Goal: Task Accomplishment & Management: Complete application form

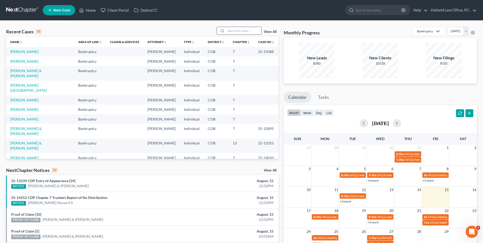
click at [245, 34] on input "search" at bounding box center [244, 30] width 36 height 7
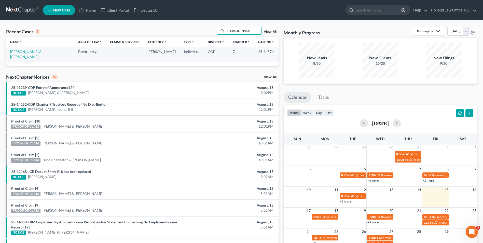
type input "[PERSON_NAME]"
click at [29, 55] on td "[PERSON_NAME] & [PERSON_NAME]" at bounding box center [40, 54] width 68 height 15
click at [31, 52] on link "[PERSON_NAME] & [PERSON_NAME]" at bounding box center [26, 53] width 32 height 9
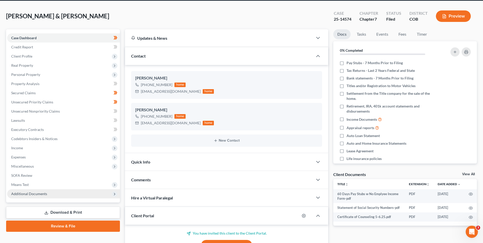
scroll to position [25, 0]
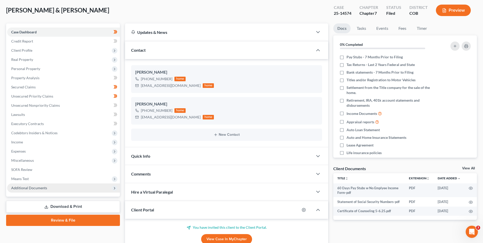
click at [41, 188] on span "Additional Documents" at bounding box center [29, 188] width 36 height 4
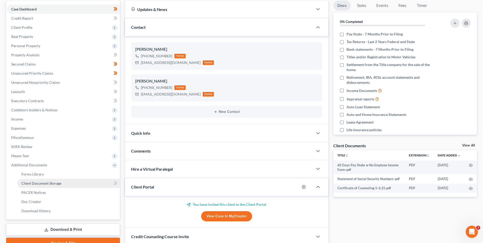
scroll to position [76, 0]
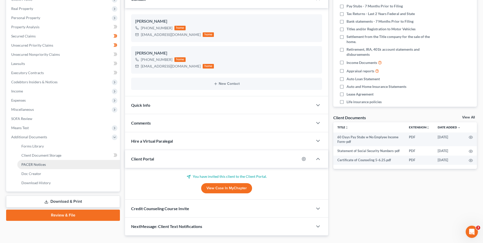
click at [37, 165] on span "PACER Notices" at bounding box center [33, 164] width 24 height 4
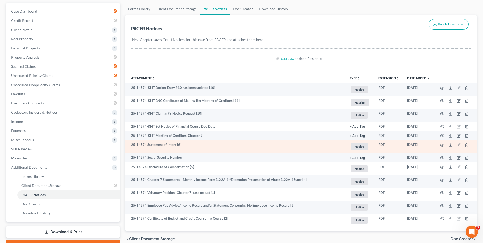
scroll to position [51, 0]
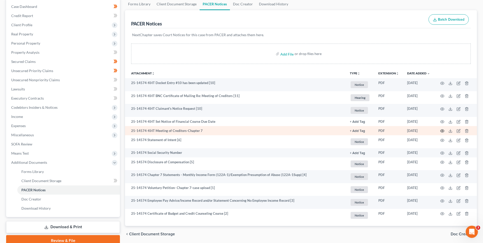
click at [442, 130] on circle "button" at bounding box center [442, 130] width 1 height 1
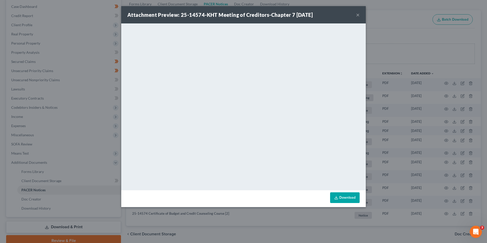
drag, startPoint x: 357, startPoint y: 14, endPoint x: 318, endPoint y: 25, distance: 40.4
click at [357, 14] on button "×" at bounding box center [358, 15] width 4 height 6
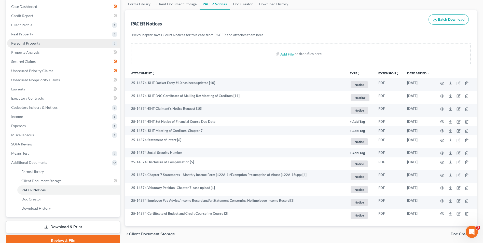
click at [32, 44] on span "Personal Property" at bounding box center [25, 43] width 29 height 4
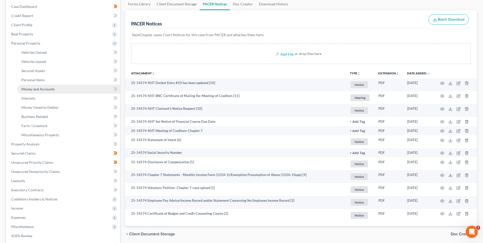
click at [42, 92] on link "Money and Accounts" at bounding box center [68, 89] width 103 height 9
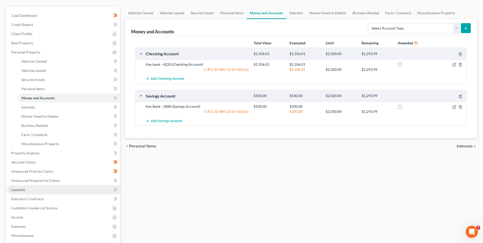
scroll to position [51, 0]
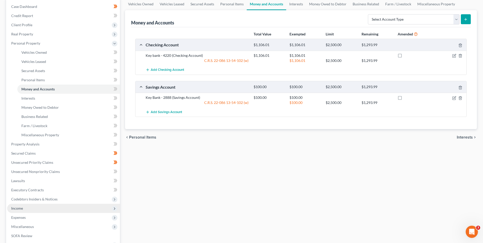
click at [24, 208] on span "Income" at bounding box center [63, 208] width 113 height 9
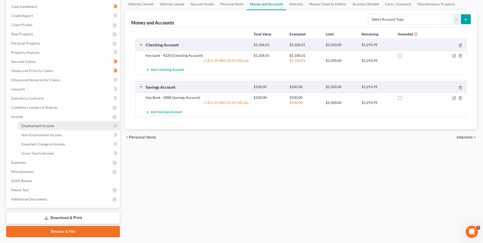
click at [50, 126] on span "Employment Income" at bounding box center [37, 126] width 33 height 4
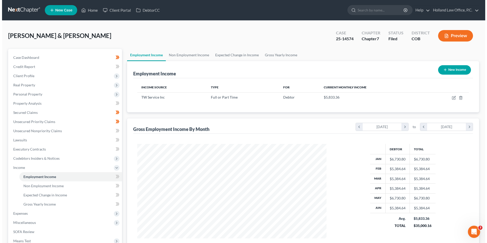
scroll to position [95, 199]
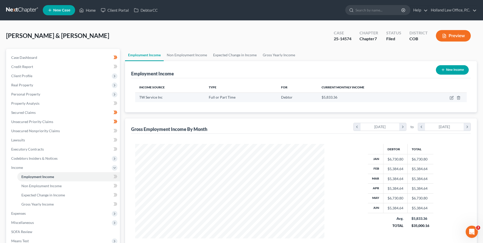
click at [450, 101] on td at bounding box center [445, 97] width 44 height 10
click at [450, 100] on td at bounding box center [445, 97] width 44 height 10
click at [451, 98] on icon "button" at bounding box center [452, 98] width 4 height 4
select select "0"
select select "4"
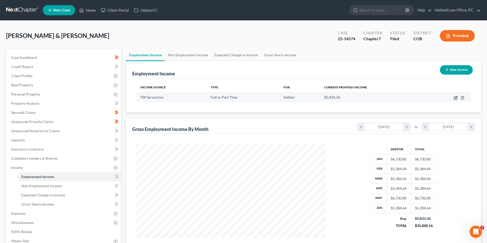
select select "3"
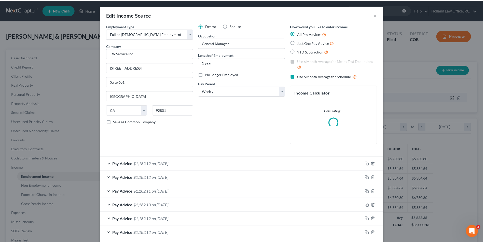
scroll to position [95, 201]
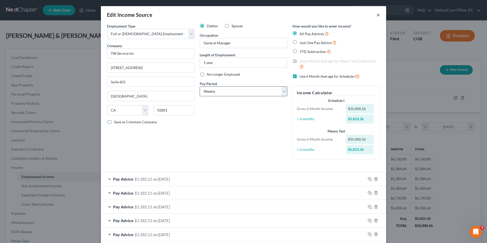
drag, startPoint x: 376, startPoint y: 14, endPoint x: 220, endPoint y: 92, distance: 174.8
click at [377, 14] on button "×" at bounding box center [379, 15] width 4 height 6
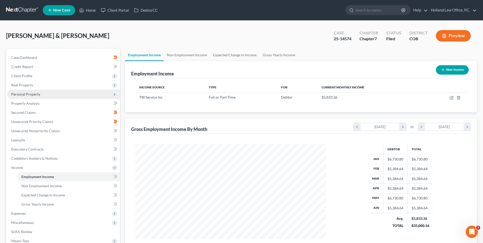
scroll to position [254672, 254567]
click at [40, 97] on span "Personal Property" at bounding box center [63, 94] width 113 height 9
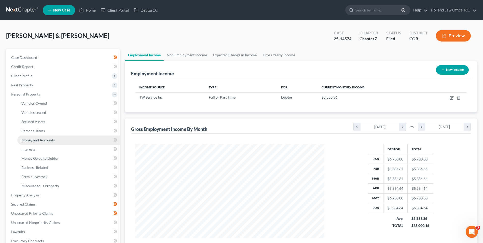
click at [40, 136] on link "Money and Accounts" at bounding box center [68, 140] width 103 height 9
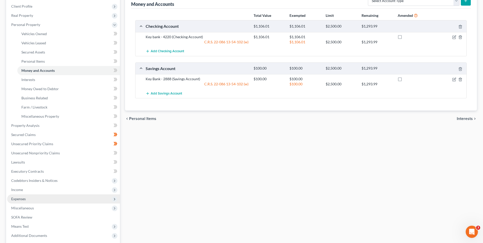
scroll to position [69, 0]
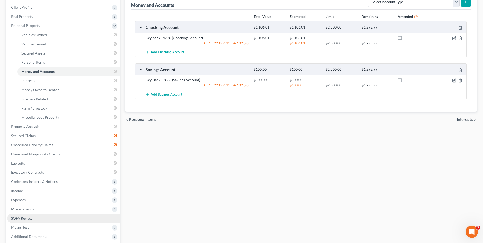
click at [25, 217] on span "SOFA Review" at bounding box center [21, 218] width 21 height 4
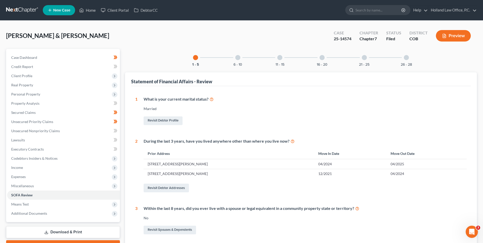
click at [243, 59] on div "6 - 10" at bounding box center [237, 57] width 17 height 17
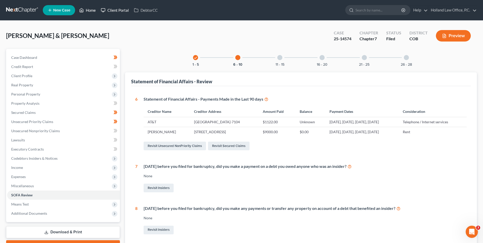
drag, startPoint x: 94, startPoint y: 11, endPoint x: 117, endPoint y: 11, distance: 22.9
click at [94, 11] on link "Home" at bounding box center [88, 10] width 22 height 9
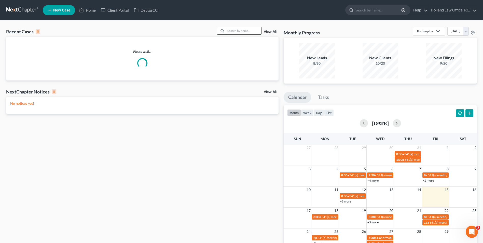
click at [253, 29] on input "search" at bounding box center [244, 30] width 36 height 7
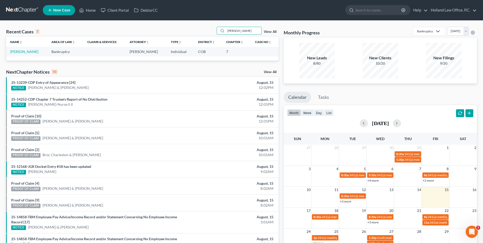
type input "[PERSON_NAME]"
click at [23, 54] on td "[PERSON_NAME]" at bounding box center [26, 51] width 41 height 9
click at [24, 52] on link "[PERSON_NAME]" at bounding box center [24, 51] width 28 height 4
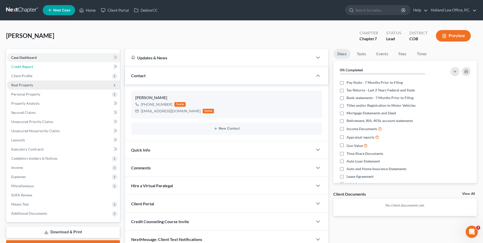
drag, startPoint x: 29, startPoint y: 66, endPoint x: 44, endPoint y: 87, distance: 25.9
click at [29, 66] on span "Credit Report" at bounding box center [22, 66] width 22 height 4
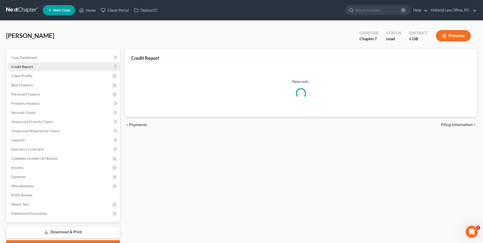
click at [33, 67] on span "Credit Report" at bounding box center [22, 66] width 22 height 4
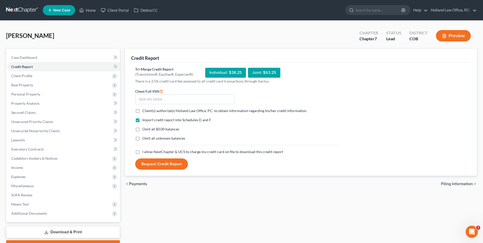
click at [144, 112] on span "Client(s) authorize(s) Holland Law Office, P.C. to obtain information regarding…" at bounding box center [224, 111] width 165 height 4
click at [144, 112] on input "Client(s) authorize(s) Holland Law Office, P.C. to obtain information regarding…" at bounding box center [145, 109] width 3 height 3
checkbox input "true"
click at [161, 153] on span "I allow NextChapter & UCS to charge my credit card on file to download this cre…" at bounding box center [212, 152] width 141 height 4
click at [148, 153] on input "I allow NextChapter & UCS to charge my credit card on file to download this cre…" at bounding box center [145, 150] width 3 height 3
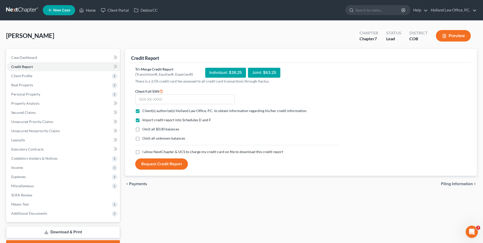
checkbox input "true"
click at [172, 95] on input "text" at bounding box center [184, 99] width 99 height 10
drag, startPoint x: 171, startPoint y: 90, endPoint x: 173, endPoint y: 100, distance: 10.3
click at [171, 90] on div "Client Full SSN *" at bounding box center [185, 96] width 104 height 16
click at [173, 100] on input "text" at bounding box center [184, 99] width 99 height 10
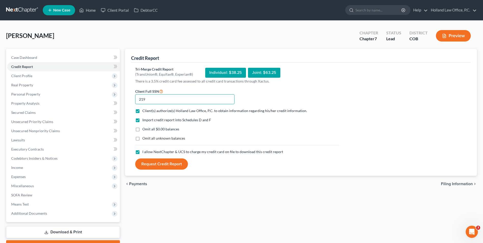
click at [188, 103] on input "219" at bounding box center [184, 99] width 99 height 10
type input "219-46-3183"
click at [169, 165] on button "Request Credit Report" at bounding box center [161, 163] width 53 height 11
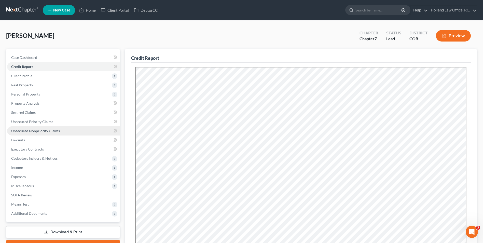
drag, startPoint x: 70, startPoint y: 133, endPoint x: 85, endPoint y: 133, distance: 15.3
click at [70, 133] on link "Unsecured Nonpriority Claims" at bounding box center [63, 130] width 113 height 9
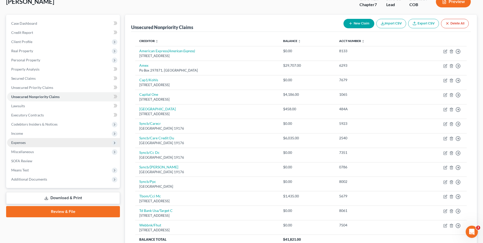
scroll to position [5, 0]
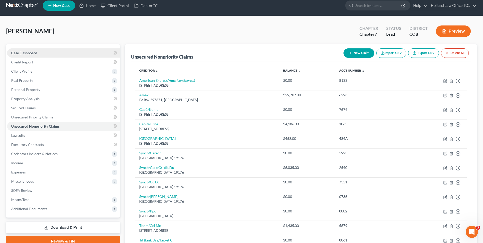
click at [25, 52] on span "Case Dashboard" at bounding box center [24, 53] width 26 height 4
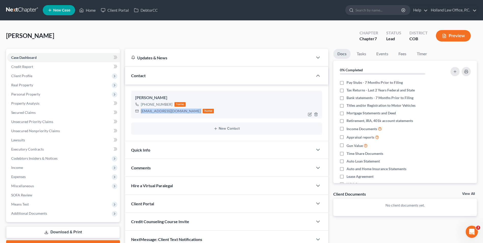
drag, startPoint x: 162, startPoint y: 113, endPoint x: 138, endPoint y: 116, distance: 24.9
click at [138, 116] on div "[PERSON_NAME] [PHONE_NUMBER] home [EMAIL_ADDRESS][DOMAIN_NAME] home" at bounding box center [226, 105] width 191 height 28
drag, startPoint x: 83, startPoint y: 7, endPoint x: 200, endPoint y: 29, distance: 118.9
click at [83, 7] on icon at bounding box center [81, 10] width 5 height 6
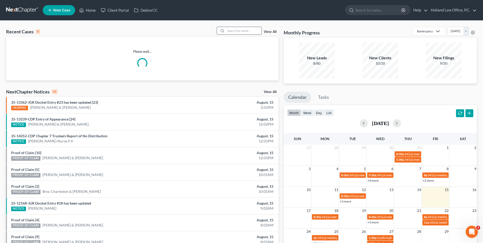
click at [225, 31] on div at bounding box center [221, 30] width 9 height 7
click at [240, 30] on input "search" at bounding box center [244, 30] width 36 height 7
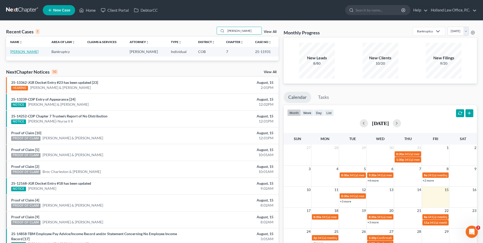
type input "[PERSON_NAME]"
click at [24, 52] on link "[PERSON_NAME]" at bounding box center [24, 51] width 28 height 4
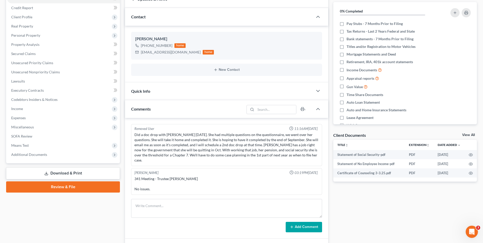
scroll to position [76, 0]
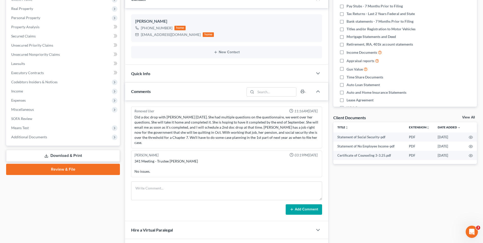
drag, startPoint x: 155, startPoint y: 151, endPoint x: 134, endPoint y: 151, distance: 20.9
click at [134, 153] on div "[PERSON_NAME] 03:19PM[DATE]" at bounding box center [226, 155] width 186 height 5
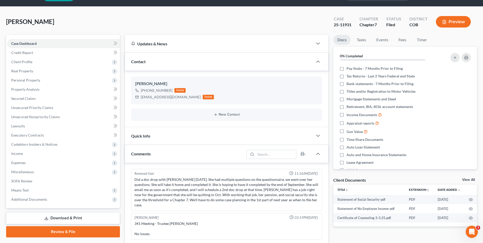
scroll to position [0, 0]
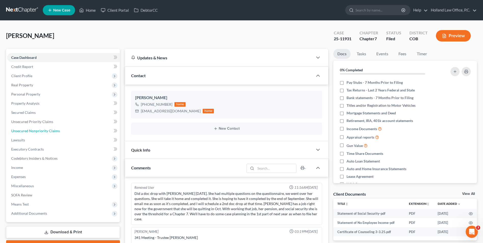
drag, startPoint x: 49, startPoint y: 129, endPoint x: 187, endPoint y: 132, distance: 137.9
click at [49, 129] on span "Unsecured Nonpriority Claims" at bounding box center [35, 131] width 49 height 4
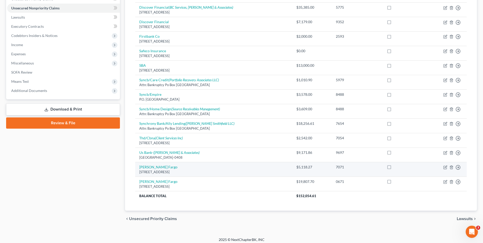
scroll to position [126, 0]
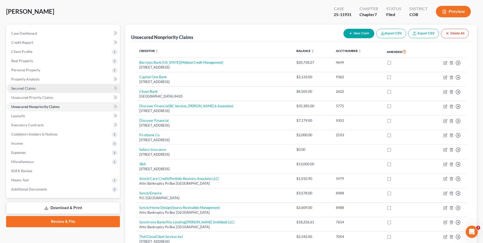
click at [29, 87] on span "Secured Claims" at bounding box center [23, 88] width 24 height 4
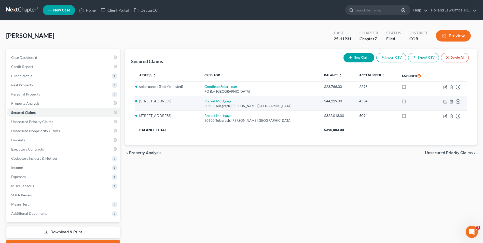
click at [224, 102] on link "Rocket Mortgage" at bounding box center [218, 101] width 27 height 4
select select "23"
select select "3"
select select "4"
select select "0"
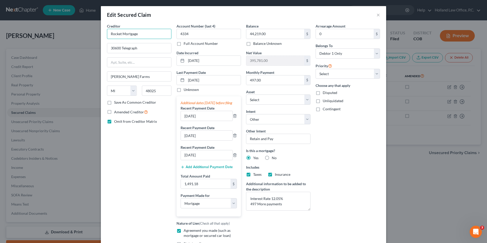
click at [145, 37] on input "Rocket Mortgage" at bounding box center [139, 34] width 64 height 10
type input "Rocket Mortgage"
drag, startPoint x: 142, startPoint y: 48, endPoint x: 93, endPoint y: 42, distance: 48.6
click at [93, 42] on div "Edit Secured Claim × Creditor * Rocket Mortgage 30600 Telegraph [PERSON_NAME] F…" at bounding box center [243, 121] width 487 height 243
type input "PO Box 202070"
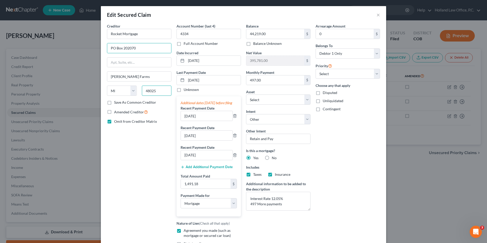
click at [143, 90] on input "48025" at bounding box center [157, 91] width 30 height 10
type input "29502"
click at [165, 102] on div "Save As Common Creditor" at bounding box center [139, 102] width 64 height 5
type input "[GEOGRAPHIC_DATA]"
select select "42"
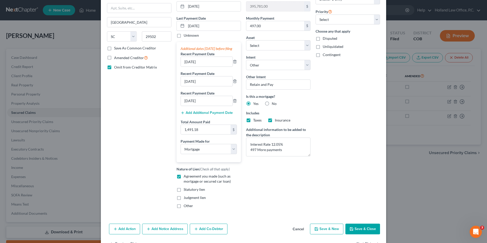
scroll to position [75, 0]
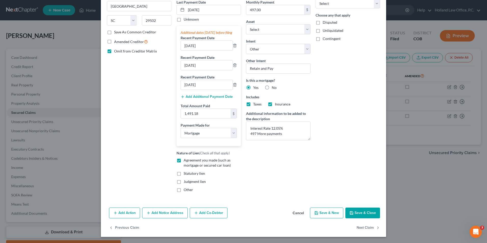
click at [367, 213] on button "Save & Close" at bounding box center [362, 213] width 35 height 11
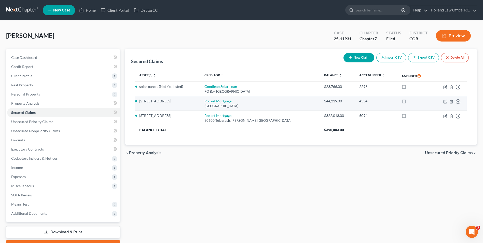
click at [224, 100] on link "Rocket Mortgage" at bounding box center [218, 101] width 27 height 4
select select "42"
select select "3"
select select "4"
select select "0"
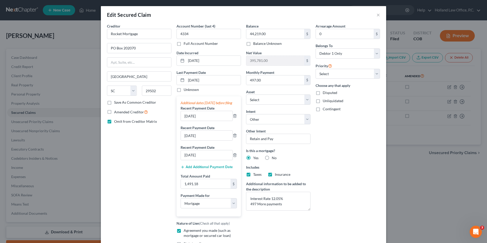
click at [131, 103] on label "Save As Common Creditor" at bounding box center [135, 102] width 42 height 5
click at [119, 103] on input "Save As Common Creditor" at bounding box center [117, 101] width 3 height 3
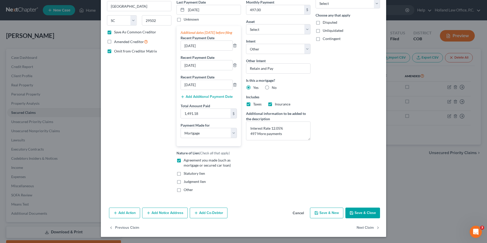
click at [354, 215] on button "Save & Close" at bounding box center [362, 213] width 35 height 11
checkbox input "false"
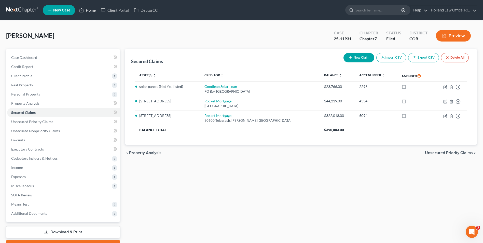
click at [91, 8] on link "Home" at bounding box center [88, 10] width 22 height 9
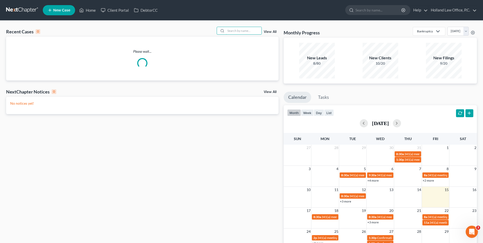
drag, startPoint x: 252, startPoint y: 33, endPoint x: 222, endPoint y: 23, distance: 31.7
click at [226, 25] on div "Recent Cases 0 View All Please wait... NextChapter Notices 0 View All No notice…" at bounding box center [241, 153] width 483 height 264
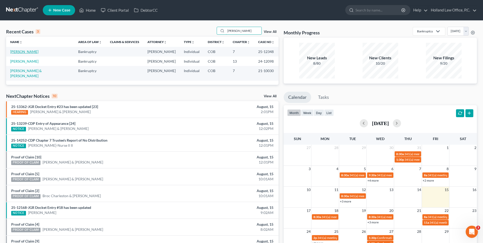
type input "[PERSON_NAME]"
click at [32, 51] on link "[PERSON_NAME]" at bounding box center [24, 51] width 28 height 4
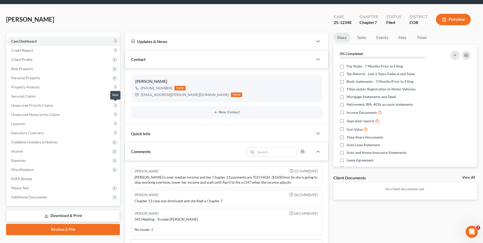
scroll to position [25, 0]
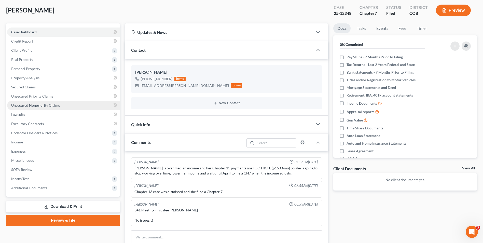
click at [48, 105] on span "Unsecured Nonpriority Claims" at bounding box center [35, 105] width 49 height 4
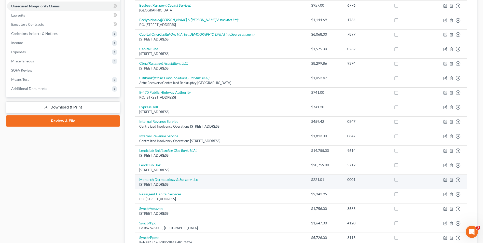
scroll to position [100, 0]
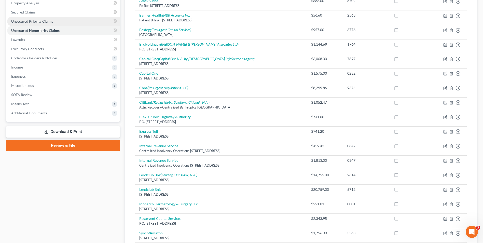
click at [37, 22] on span "Unsecured Priority Claims" at bounding box center [32, 21] width 42 height 4
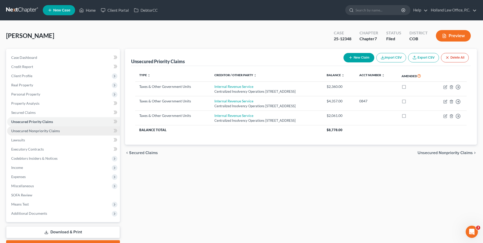
click at [62, 129] on link "Unsecured Nonpriority Claims" at bounding box center [63, 130] width 113 height 9
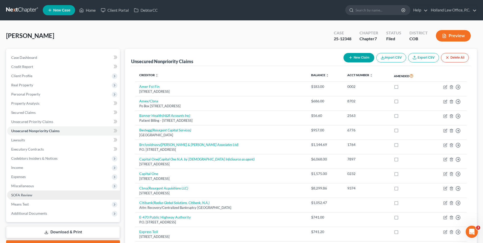
click at [21, 197] on span "SOFA Review" at bounding box center [21, 195] width 21 height 4
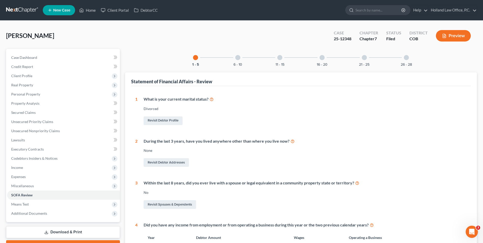
click at [240, 59] on div "6 - 10" at bounding box center [237, 57] width 17 height 17
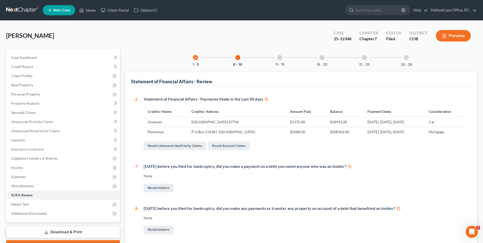
click at [404, 59] on div at bounding box center [406, 57] width 5 height 5
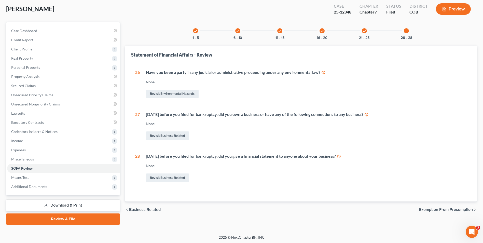
scroll to position [28, 0]
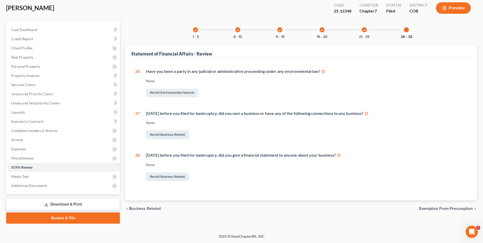
click at [366, 34] on div "check 21 - 25" at bounding box center [364, 29] width 17 height 17
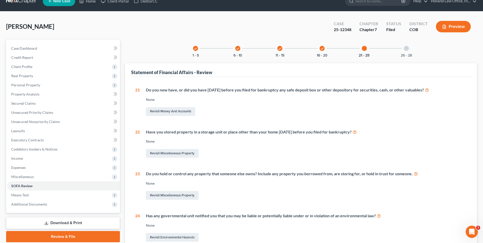
scroll to position [3, 0]
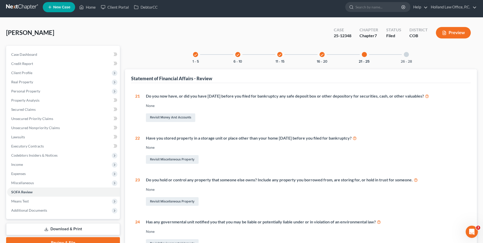
click at [320, 57] on div "check 16 - 20" at bounding box center [322, 54] width 17 height 17
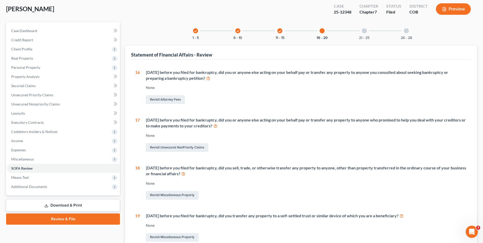
scroll to position [0, 0]
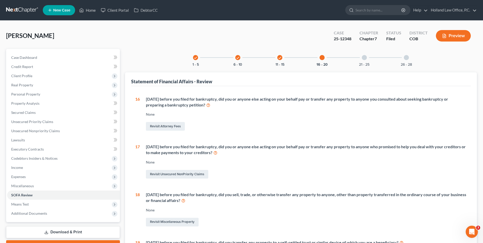
click at [279, 59] on icon "check" at bounding box center [280, 58] width 4 height 4
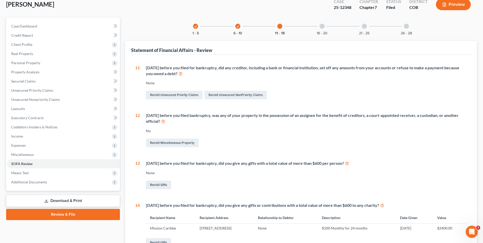
scroll to position [25, 0]
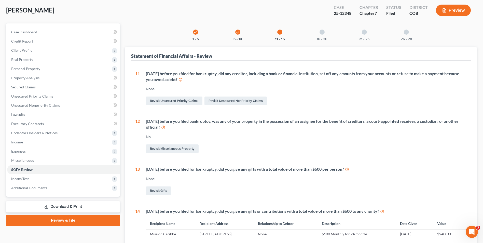
click at [237, 35] on div "check 6 - 10" at bounding box center [237, 31] width 17 height 17
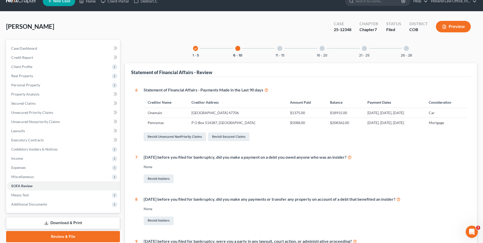
scroll to position [0, 0]
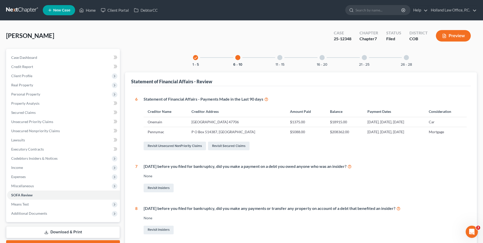
click at [196, 59] on icon "check" at bounding box center [196, 58] width 4 height 4
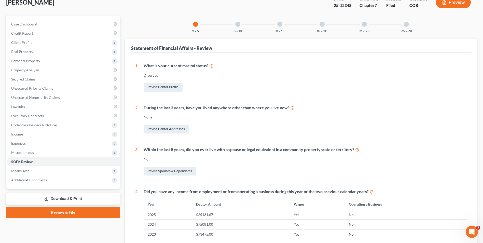
scroll to position [32, 0]
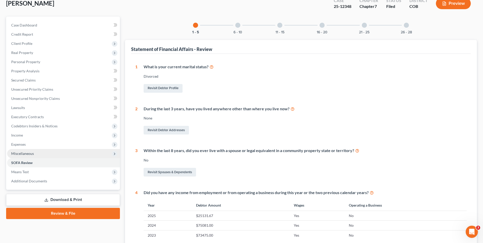
click at [22, 153] on span "Miscellaneous" at bounding box center [22, 153] width 23 height 4
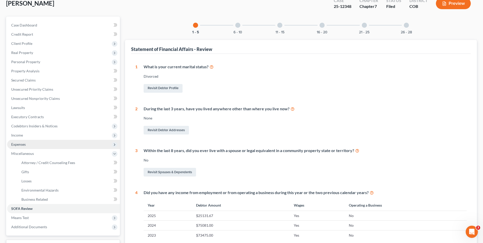
click at [34, 146] on span "Expenses" at bounding box center [63, 144] width 113 height 9
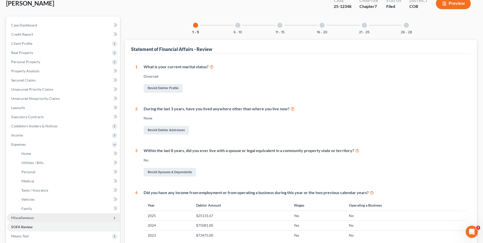
click at [25, 215] on span "Miscellaneous" at bounding box center [63, 217] width 113 height 9
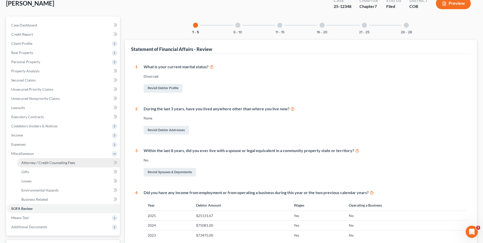
click at [58, 163] on span "Attorney / Credit Counseling Fees" at bounding box center [48, 163] width 54 height 4
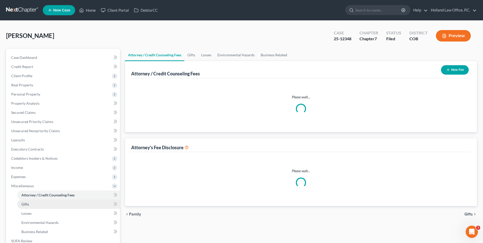
select select "0"
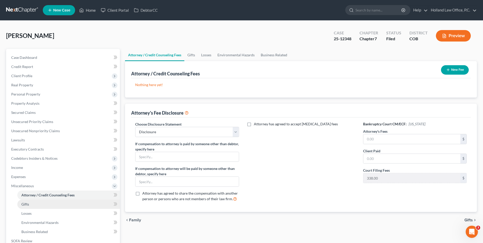
click at [37, 206] on link "Gifts" at bounding box center [68, 204] width 103 height 9
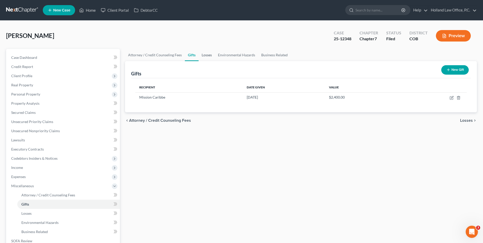
click at [207, 58] on link "Losses" at bounding box center [207, 55] width 16 height 12
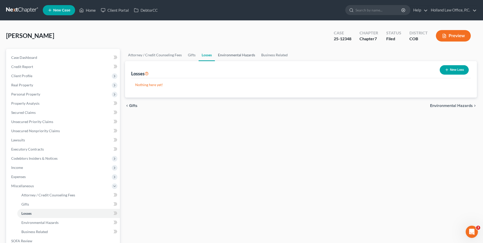
click at [240, 55] on link "Environmental Hazards" at bounding box center [236, 55] width 43 height 12
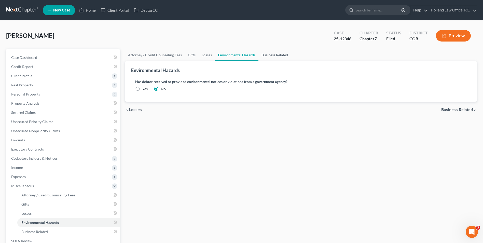
click at [270, 54] on link "Business Related" at bounding box center [275, 55] width 33 height 12
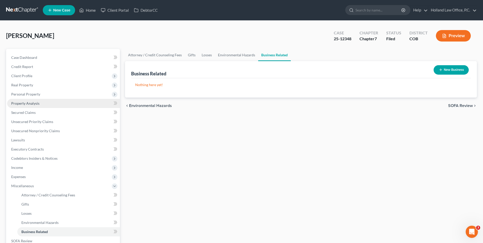
click at [26, 101] on span "Property Analysis" at bounding box center [25, 103] width 28 height 4
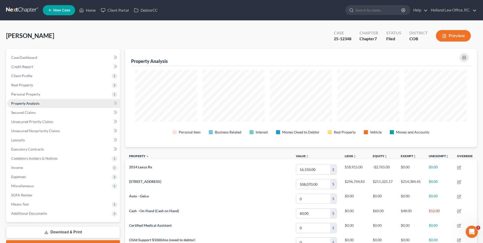
scroll to position [98, 352]
click at [17, 96] on span "Personal Property" at bounding box center [25, 94] width 29 height 4
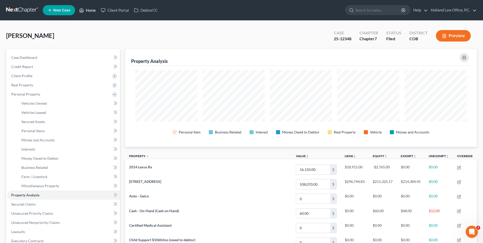
click at [94, 11] on link "Home" at bounding box center [88, 10] width 22 height 9
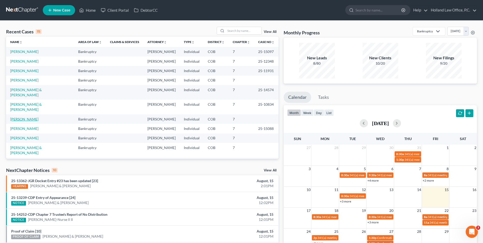
click at [26, 117] on link "[PERSON_NAME]" at bounding box center [24, 119] width 28 height 4
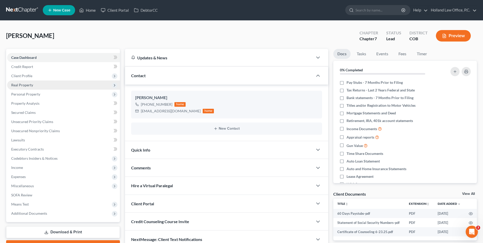
drag, startPoint x: 26, startPoint y: 75, endPoint x: 34, endPoint y: 87, distance: 15.0
click at [26, 75] on span "Client Profile" at bounding box center [21, 76] width 21 height 4
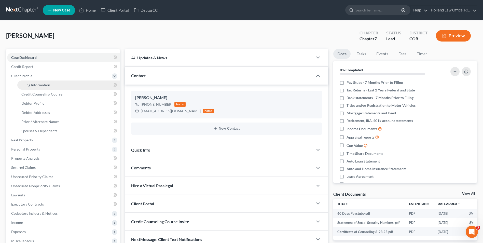
click at [35, 87] on span "Filing Information" at bounding box center [35, 85] width 29 height 4
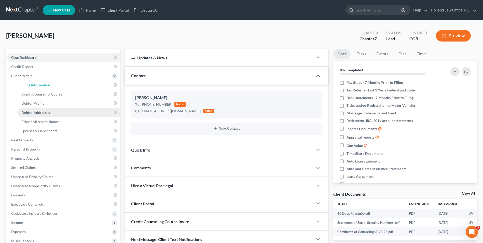
select select "1"
select select "0"
select select "11"
select select "0"
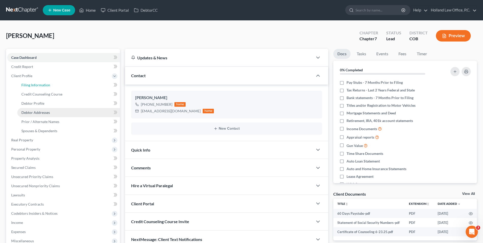
select select "5"
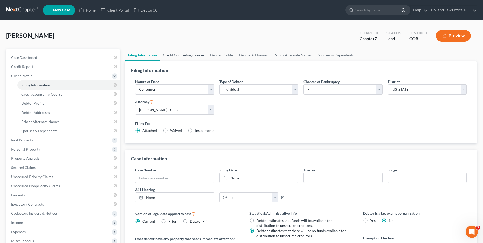
click at [179, 56] on link "Credit Counseling Course" at bounding box center [183, 55] width 47 height 12
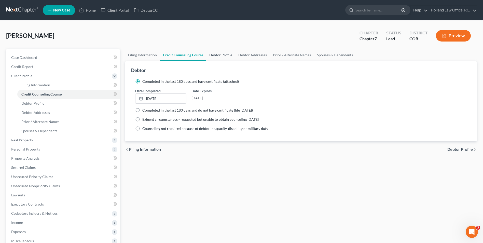
click at [222, 56] on link "Debtor Profile" at bounding box center [220, 55] width 29 height 12
select select "3"
select select "0"
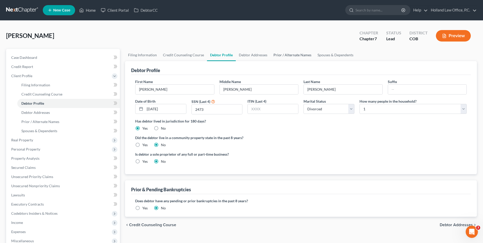
click at [275, 54] on link "Prior / Alternate Names" at bounding box center [293, 55] width 44 height 12
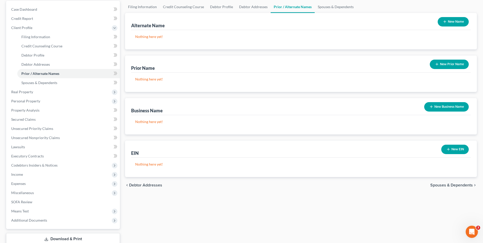
scroll to position [51, 0]
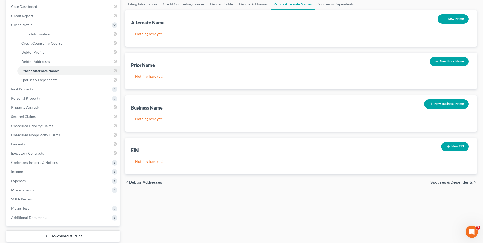
click at [458, 143] on button "New EIN" at bounding box center [456, 146] width 28 height 9
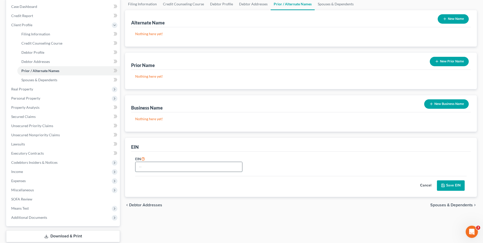
click at [182, 168] on input "text" at bounding box center [189, 167] width 107 height 10
click at [162, 170] on input "text" at bounding box center [189, 167] width 107 height 10
type input "[US_EMPLOYER_IDENTIFICATION_NUMBER]"
click at [459, 186] on button "Save EIN" at bounding box center [451, 185] width 28 height 11
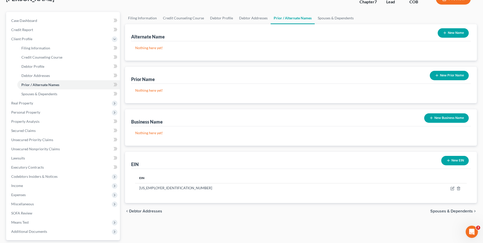
scroll to position [25, 0]
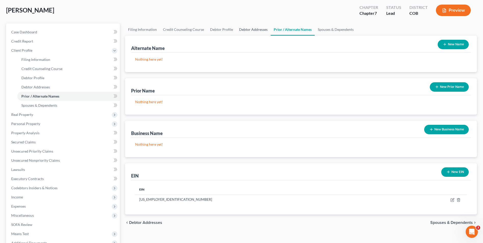
click at [245, 30] on link "Debtor Addresses" at bounding box center [253, 29] width 35 height 12
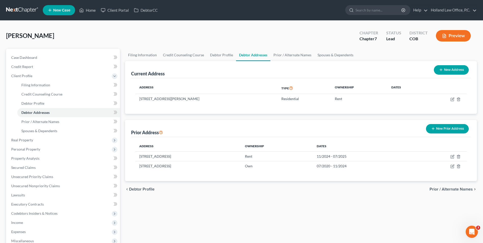
click at [449, 72] on button "New Address" at bounding box center [451, 69] width 35 height 9
select select "0"
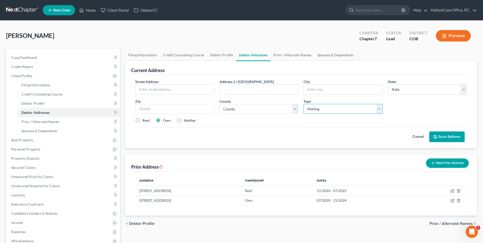
click at [373, 105] on select "Select Mailing Rental Business" at bounding box center [343, 109] width 79 height 10
click at [420, 137] on button "Cancel" at bounding box center [418, 137] width 22 height 10
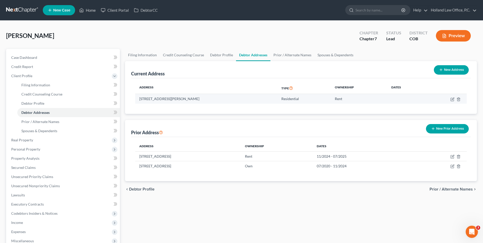
drag, startPoint x: 447, startPoint y: 98, endPoint x: 452, endPoint y: 99, distance: 4.6
click at [448, 98] on td at bounding box center [446, 99] width 42 height 10
click at [452, 101] on icon "button" at bounding box center [452, 99] width 3 height 3
select select "5"
select select "62"
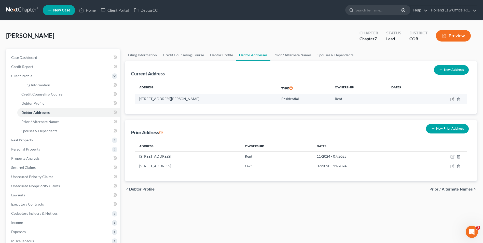
select select "0"
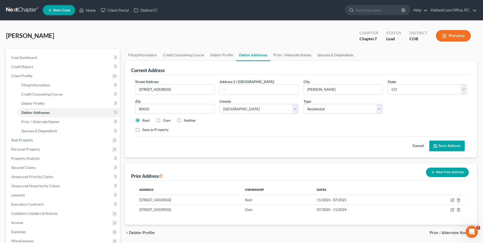
click at [457, 149] on button "Save Address" at bounding box center [447, 146] width 35 height 11
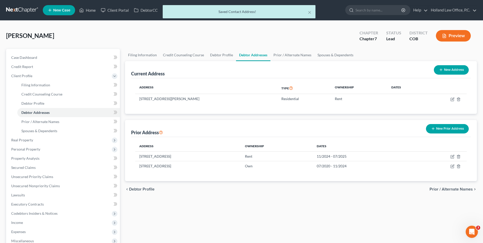
click at [442, 72] on button "New Address" at bounding box center [451, 69] width 35 height 9
select select "0"
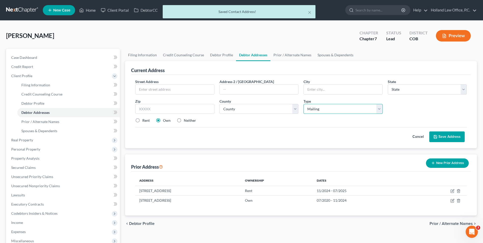
click at [326, 108] on select "Select Mailing Rental Business" at bounding box center [343, 109] width 79 height 10
drag, startPoint x: 326, startPoint y: 108, endPoint x: 176, endPoint y: 85, distance: 151.8
click at [326, 108] on select "Select Mailing Rental Business" at bounding box center [343, 109] width 79 height 10
click at [156, 88] on input "text" at bounding box center [175, 90] width 78 height 10
click at [144, 120] on label "Rent" at bounding box center [145, 120] width 7 height 5
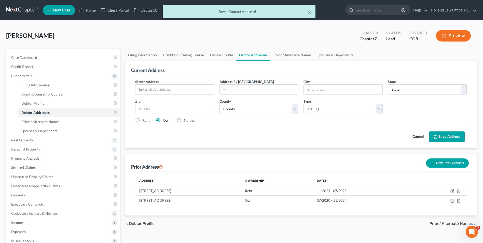
click at [144, 120] on input "Rent" at bounding box center [145, 119] width 3 height 3
radio input "true"
click at [154, 91] on input "text" at bounding box center [175, 90] width 78 height 10
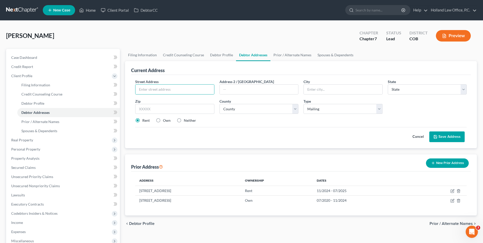
click at [184, 121] on label "Neither" at bounding box center [190, 120] width 12 height 5
click at [186, 121] on input "Neither" at bounding box center [187, 119] width 3 height 3
radio input "true"
click at [170, 82] on div "Street Address *" at bounding box center [175, 87] width 84 height 16
click at [168, 87] on input "text" at bounding box center [175, 90] width 78 height 10
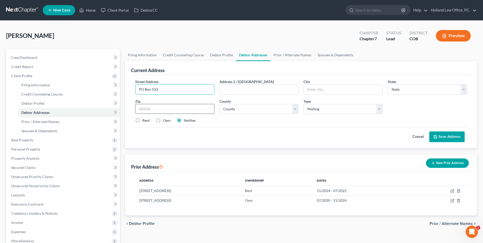
type input "PO Box 533"
click at [189, 110] on input "text" at bounding box center [174, 109] width 79 height 10
type input "80610"
click at [252, 123] on div "Street Address * PO Box 533 Address 2 / [GEOGRAPHIC_DATA] * State * State [US_S…" at bounding box center [301, 103] width 337 height 48
type input "[PERSON_NAME]"
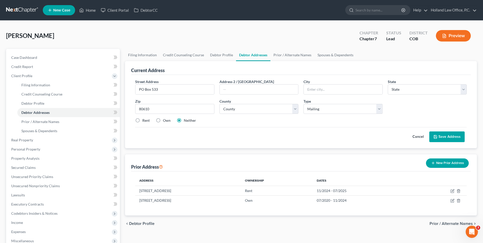
select select "5"
click at [255, 110] on select "County [GEOGRAPHIC_DATA] [GEOGRAPHIC_DATA] [GEOGRAPHIC_DATA] [GEOGRAPHIC_DATA] …" at bounding box center [259, 109] width 79 height 10
drag, startPoint x: 278, startPoint y: 109, endPoint x: 277, endPoint y: 114, distance: 5.7
click at [278, 109] on select "County [GEOGRAPHIC_DATA] [GEOGRAPHIC_DATA] [GEOGRAPHIC_DATA] [GEOGRAPHIC_DATA] …" at bounding box center [259, 109] width 79 height 10
select select "62"
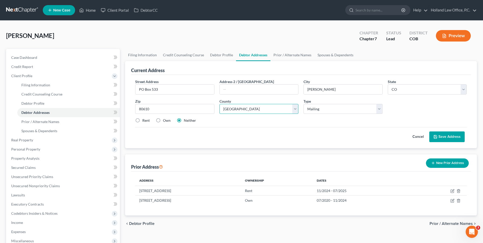
click at [220, 104] on select "County [GEOGRAPHIC_DATA] [GEOGRAPHIC_DATA] [GEOGRAPHIC_DATA] [GEOGRAPHIC_DATA] …" at bounding box center [259, 109] width 79 height 10
click at [445, 137] on button "Save Address" at bounding box center [447, 136] width 35 height 11
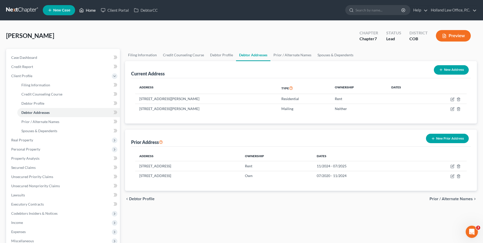
drag, startPoint x: 86, startPoint y: 12, endPoint x: 96, endPoint y: 15, distance: 11.1
click at [86, 12] on link "Home" at bounding box center [88, 10] width 22 height 9
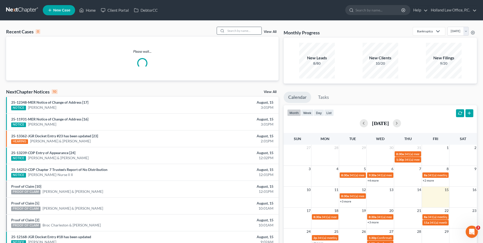
click at [235, 34] on input "search" at bounding box center [244, 30] width 36 height 7
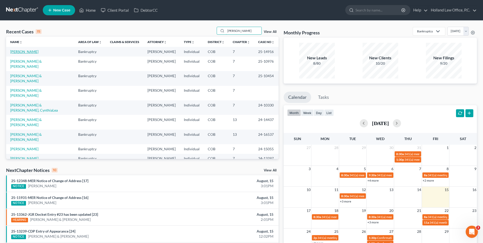
type input "[PERSON_NAME]"
click at [30, 52] on link "[PERSON_NAME]" at bounding box center [24, 51] width 28 height 4
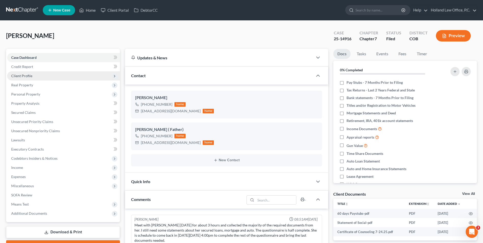
click at [30, 78] on span "Client Profile" at bounding box center [63, 75] width 113 height 9
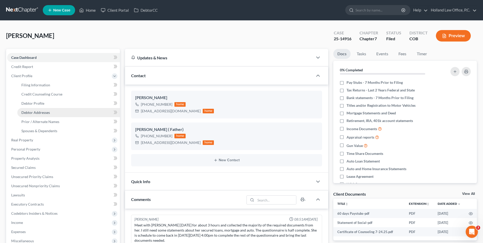
drag, startPoint x: 46, startPoint y: 113, endPoint x: 53, endPoint y: 114, distance: 7.4
click at [45, 113] on span "Debtor Addresses" at bounding box center [35, 112] width 29 height 4
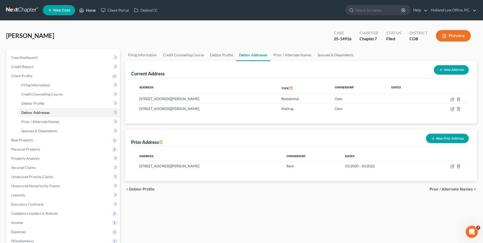
click at [84, 11] on icon at bounding box center [81, 10] width 5 height 6
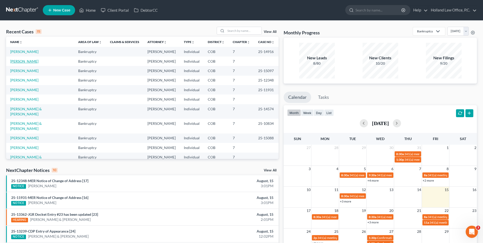
click at [26, 60] on link "[PERSON_NAME]" at bounding box center [24, 61] width 28 height 4
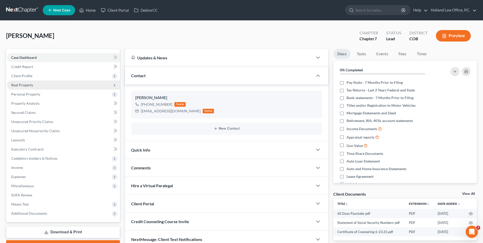
click at [32, 86] on span "Real Property" at bounding box center [22, 85] width 22 height 4
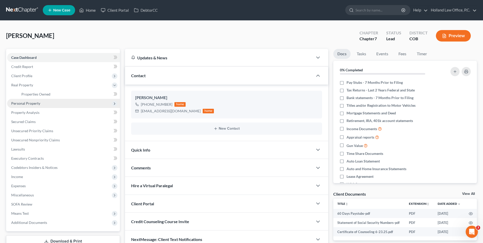
click at [29, 107] on span "Personal Property" at bounding box center [63, 103] width 113 height 9
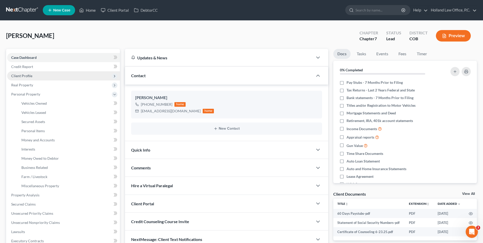
click at [31, 78] on span "Client Profile" at bounding box center [21, 76] width 21 height 4
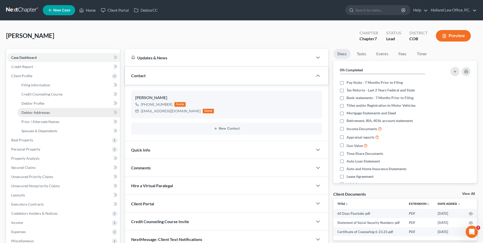
click at [41, 112] on span "Debtor Addresses" at bounding box center [35, 112] width 29 height 4
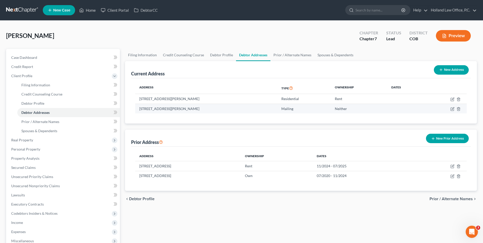
click at [450, 108] on td at bounding box center [446, 109] width 42 height 10
click at [453, 108] on icon "button" at bounding box center [453, 108] width 2 height 2
select select "5"
select select "62"
select select "0"
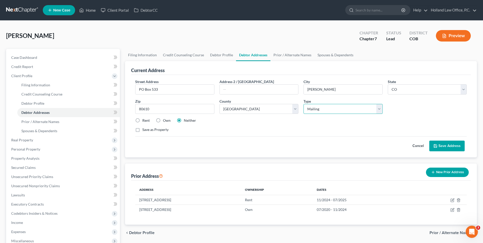
drag, startPoint x: 321, startPoint y: 108, endPoint x: 321, endPoint y: 115, distance: 7.1
click at [321, 108] on select "Select Mailing Rental Business" at bounding box center [343, 109] width 79 height 10
click at [304, 104] on select "Select Mailing Rental Business" at bounding box center [343, 109] width 79 height 10
click at [145, 121] on label "Rent" at bounding box center [145, 120] width 7 height 5
click at [145, 121] on input "Rent" at bounding box center [145, 119] width 3 height 3
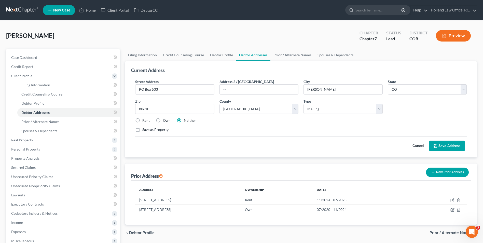
radio input "true"
click at [443, 145] on button "Save Address" at bounding box center [447, 146] width 35 height 11
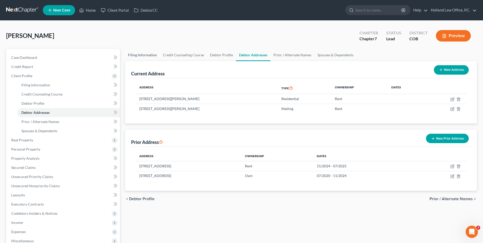
click at [145, 54] on link "Filing Information" at bounding box center [142, 55] width 35 height 12
select select "1"
select select "0"
select select "11"
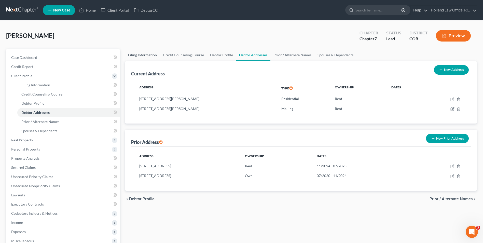
select select "0"
select select "5"
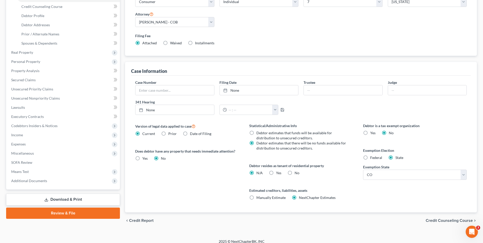
scroll to position [93, 0]
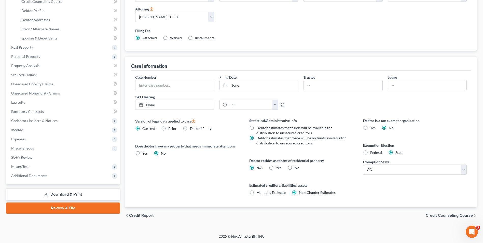
click at [276, 168] on label "Yes Yes" at bounding box center [278, 167] width 5 height 5
click at [278, 168] on input "Yes Yes" at bounding box center [279, 166] width 3 height 3
radio input "true"
radio input "false"
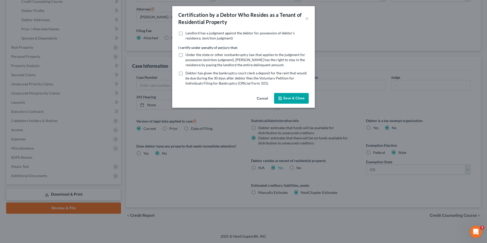
click at [292, 101] on button "Save & Close" at bounding box center [291, 98] width 35 height 11
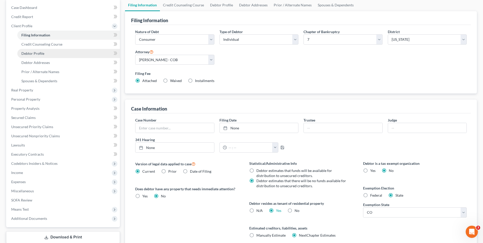
scroll to position [42, 0]
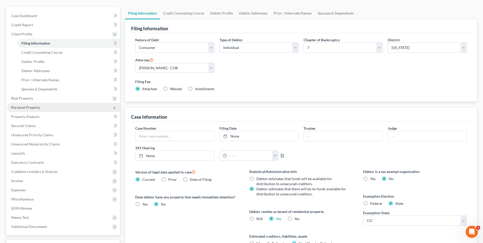
click at [36, 108] on span "Personal Property" at bounding box center [25, 107] width 29 height 4
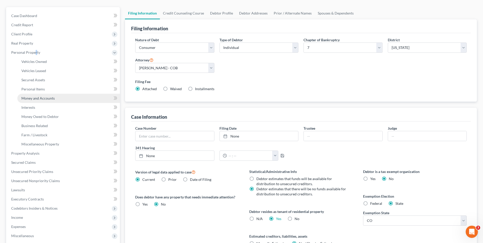
drag, startPoint x: 36, startPoint y: 111, endPoint x: 39, endPoint y: 98, distance: 12.7
click at [29, 99] on span "Money and Accounts" at bounding box center [37, 98] width 33 height 4
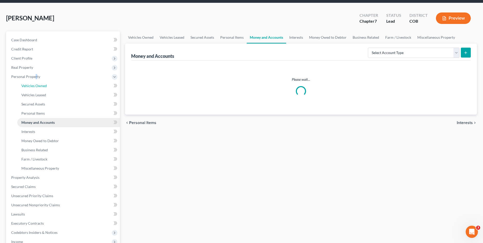
scroll to position [0, 0]
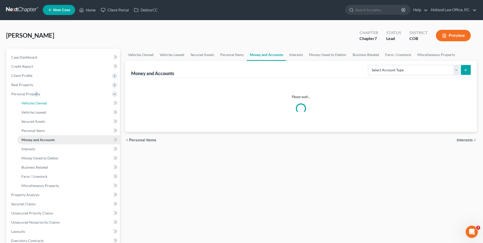
click at [39, 98] on li "Personal Property Vehicles Owned Vehicles Leased Machinery and Vehicles Office …" at bounding box center [63, 139] width 113 height 101
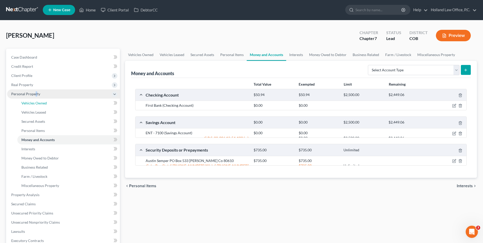
scroll to position [0, 0]
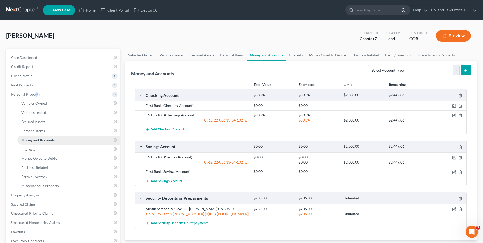
click at [45, 137] on link "Money and Accounts" at bounding box center [68, 140] width 103 height 9
click at [455, 106] on icon "button" at bounding box center [454, 106] width 4 height 4
select select "5"
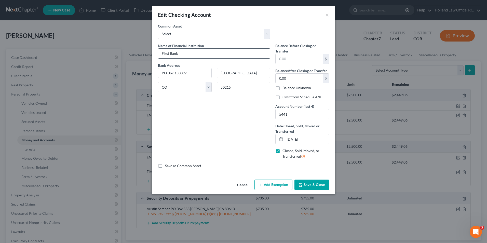
click at [187, 49] on input "First Bank" at bounding box center [214, 54] width 112 height 10
type input "First Bank (Closed)"
click at [310, 185] on button "Save & Close" at bounding box center [312, 185] width 35 height 11
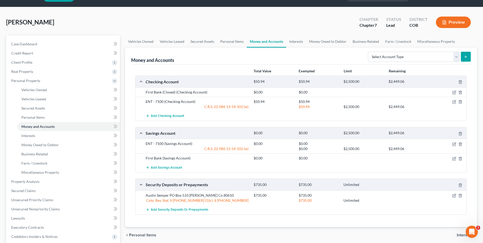
scroll to position [25, 0]
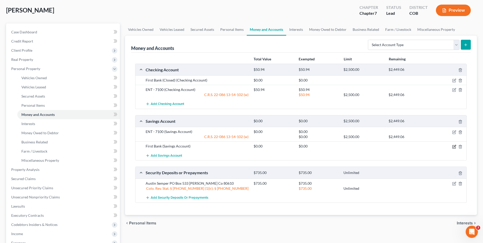
click at [454, 147] on icon "button" at bounding box center [455, 146] width 2 height 2
select select "5"
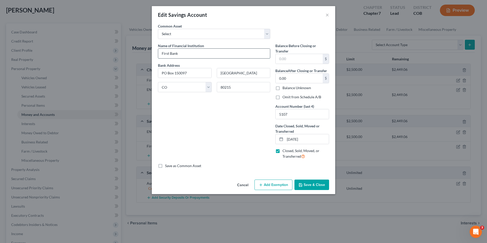
click at [190, 56] on input "First Bank" at bounding box center [214, 54] width 112 height 10
type input "First Bank (Closed)"
click at [306, 184] on button "Save & Close" at bounding box center [312, 185] width 35 height 11
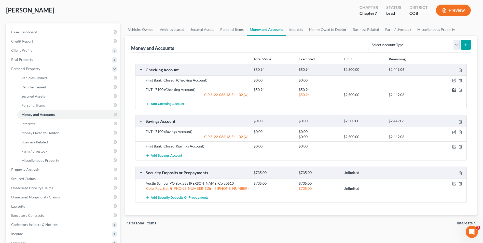
drag, startPoint x: 453, startPoint y: 90, endPoint x: 402, endPoint y: 85, distance: 51.7
click at [453, 90] on icon "button" at bounding box center [454, 90] width 4 height 4
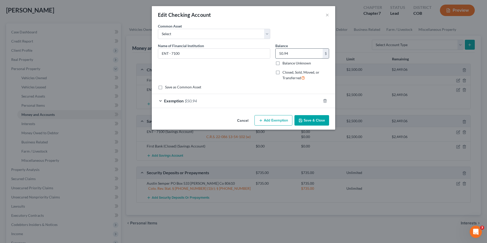
click at [279, 55] on input "50.94" at bounding box center [299, 54] width 47 height 10
click at [279, 54] on input "50.94" at bounding box center [299, 54] width 47 height 10
type input "150.94"
click at [313, 120] on button "Save & Close" at bounding box center [312, 120] width 35 height 11
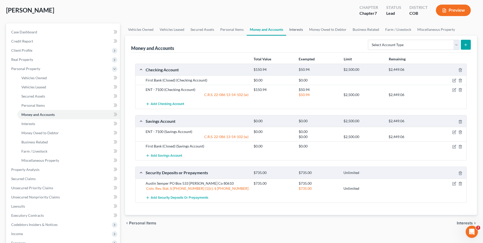
click at [303, 28] on link "Interests" at bounding box center [296, 29] width 20 height 12
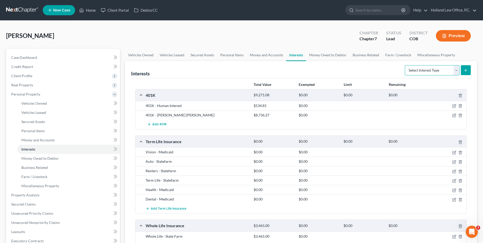
click at [428, 72] on select "Select Interest Type 401K Annuity Bond Education IRA Government Bond Government…" at bounding box center [432, 70] width 55 height 10
select select "incorporated_business"
click at [406, 65] on select "Select Interest Type 401K Annuity Bond Education IRA Government Bond Government…" at bounding box center [432, 70] width 55 height 10
click at [467, 71] on icon "submit" at bounding box center [466, 70] width 4 height 4
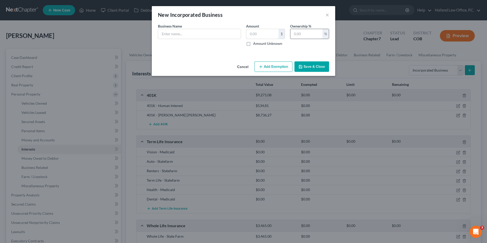
drag, startPoint x: 271, startPoint y: 32, endPoint x: 307, endPoint y: 29, distance: 36.5
click at [271, 32] on input "text" at bounding box center [262, 34] width 32 height 10
click at [307, 29] on input "text" at bounding box center [306, 34] width 32 height 10
type input "100"
click at [258, 32] on input "text" at bounding box center [262, 34] width 32 height 10
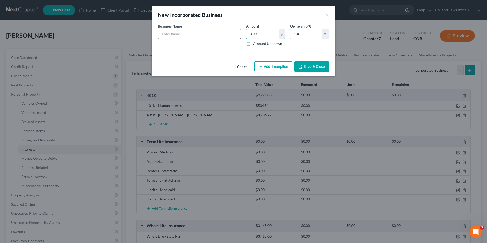
type input "0.00"
click at [173, 36] on input "text" at bounding box center [199, 34] width 83 height 10
click at [201, 35] on input "Happenings," at bounding box center [199, 34] width 83 height 10
type input "Happenings, Sale and Distribution, LTD"
click at [303, 66] on button "Save & Close" at bounding box center [312, 66] width 35 height 11
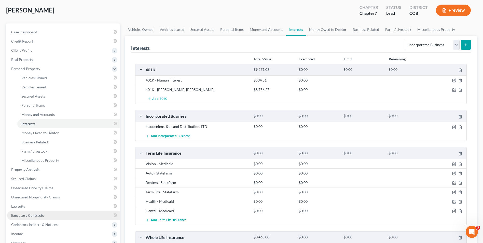
click at [36, 219] on link "Executory Contracts" at bounding box center [63, 215] width 113 height 9
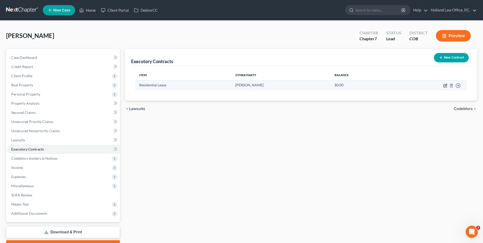
click at [445, 87] on icon "button" at bounding box center [446, 86] width 4 height 4
select select "3"
select select "5"
select select "0"
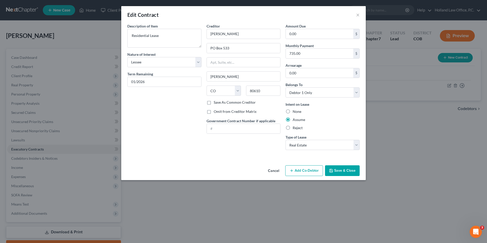
click at [348, 172] on button "Save & Close" at bounding box center [342, 170] width 35 height 11
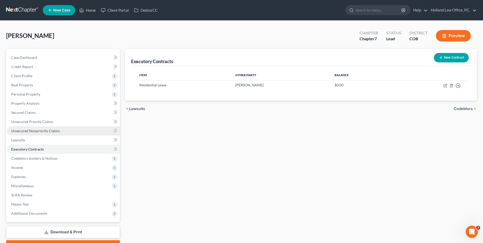
click at [26, 130] on span "Unsecured Nonpriority Claims" at bounding box center [35, 131] width 49 height 4
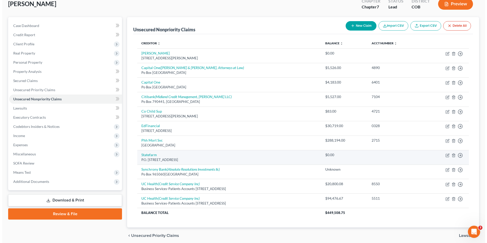
scroll to position [52, 0]
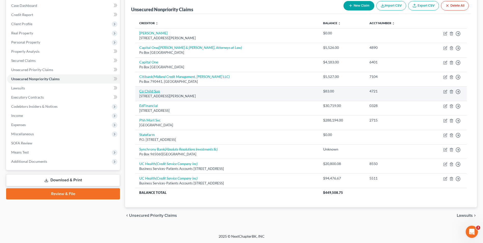
click at [152, 90] on link "Co Child Sup" at bounding box center [149, 91] width 21 height 4
select select "5"
select select "0"
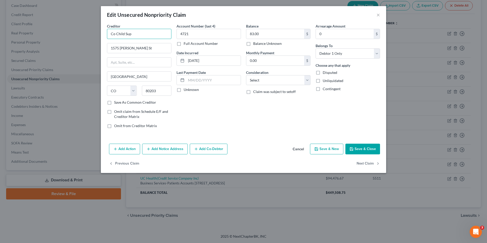
click at [142, 38] on input "Co Child Sup" at bounding box center [139, 34] width 64 height 10
drag, startPoint x: 144, startPoint y: 36, endPoint x: 100, endPoint y: 36, distance: 43.8
click at [103, 32] on div "Creditor * Co Child Sup 1575 [PERSON_NAME] [GEOGRAPHIC_DATA] [US_STATE] AK AR […" at bounding box center [243, 82] width 285 height 118
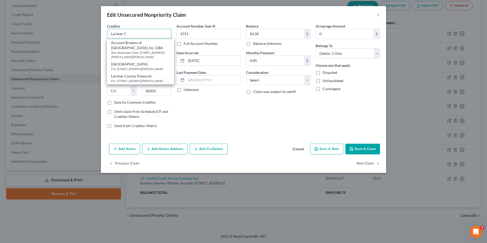
drag, startPoint x: 128, startPoint y: 36, endPoint x: 86, endPoint y: 27, distance: 42.3
click at [98, 31] on div "Edit Unsecured Nonpriority Claim × Creditor * Larimer C Account Brokers of Lari…" at bounding box center [243, 121] width 487 height 243
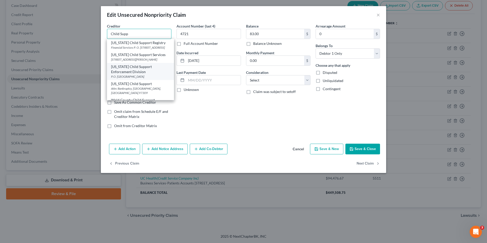
scroll to position [13, 0]
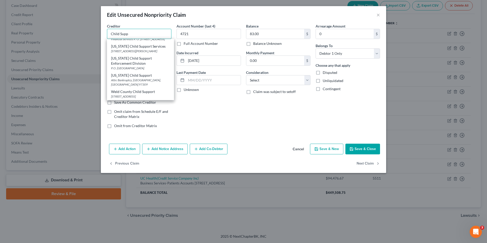
drag, startPoint x: 137, startPoint y: 31, endPoint x: 90, endPoint y: 30, distance: 46.9
click at [92, 30] on div "Edit Unsecured Nonpriority Claim × Creditor * Child Supp [US_STATE] Child Suppo…" at bounding box center [243, 121] width 487 height 243
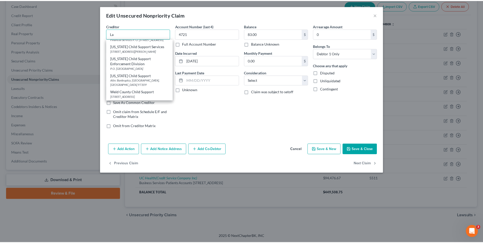
scroll to position [0, 0]
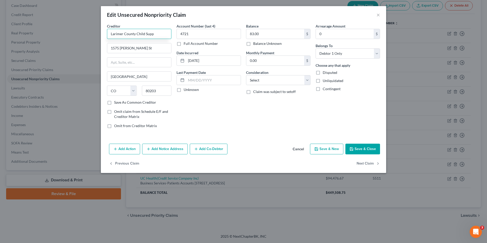
type input "Larimer County Child Supp"
click at [298, 147] on button "Cancel" at bounding box center [298, 149] width 19 height 10
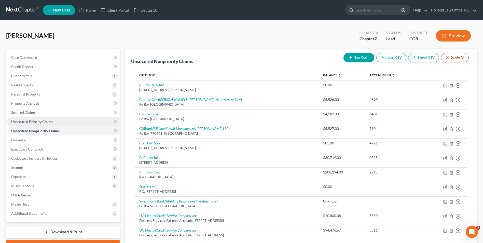
click at [49, 124] on span "Unsecured Priority Claims" at bounding box center [32, 121] width 42 height 4
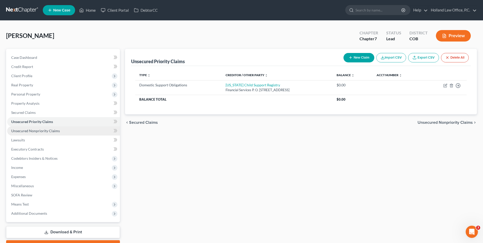
click at [48, 130] on span "Unsecured Nonpriority Claims" at bounding box center [35, 131] width 49 height 4
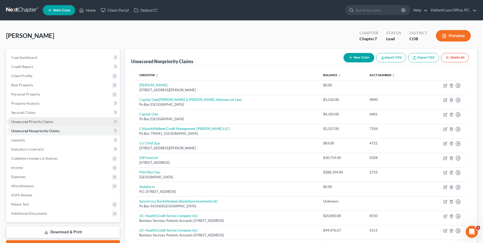
click at [41, 125] on link "Unsecured Priority Claims" at bounding box center [63, 121] width 113 height 9
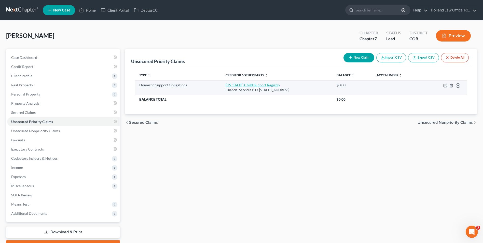
click at [229, 86] on link "[US_STATE] Child Support Registry" at bounding box center [253, 85] width 55 height 4
select select "5"
select select "0"
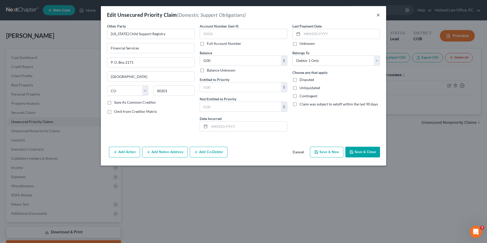
click at [379, 15] on button "×" at bounding box center [379, 15] width 4 height 6
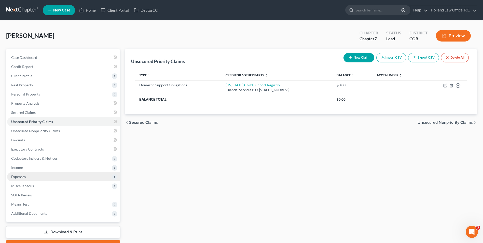
drag, startPoint x: 19, startPoint y: 176, endPoint x: 27, endPoint y: 174, distance: 7.7
click at [19, 176] on span "Expenses" at bounding box center [18, 177] width 15 height 4
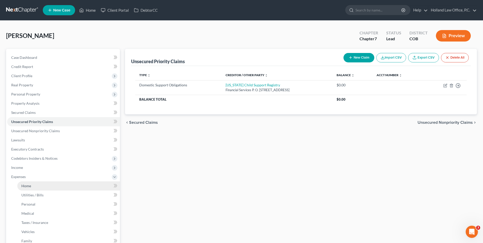
click at [29, 184] on span "Home" at bounding box center [26, 186] width 10 height 4
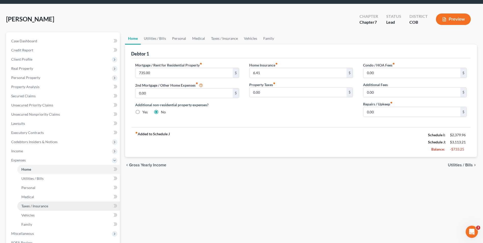
scroll to position [25, 0]
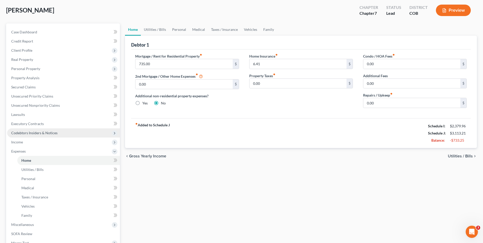
click at [40, 133] on span "Codebtors Insiders & Notices" at bounding box center [34, 133] width 46 height 4
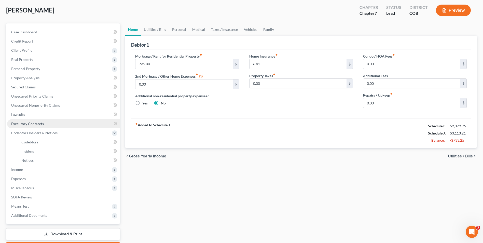
click at [41, 124] on span "Executory Contracts" at bounding box center [27, 124] width 33 height 4
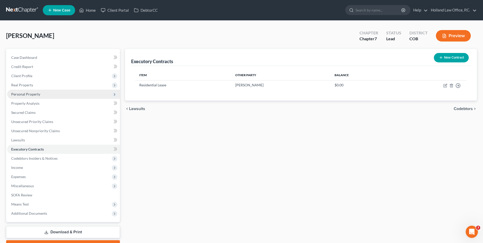
click at [32, 95] on span "Personal Property" at bounding box center [25, 94] width 29 height 4
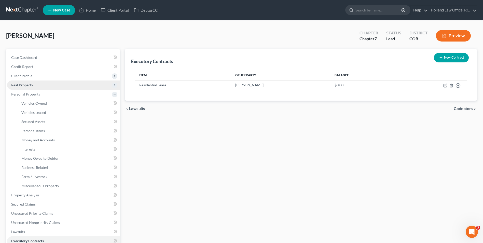
click at [38, 84] on span "Real Property" at bounding box center [63, 85] width 113 height 9
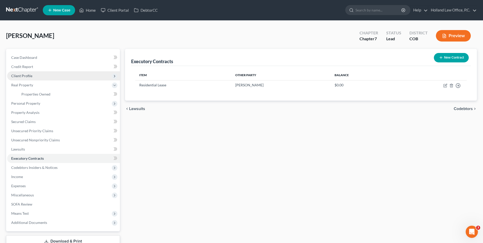
click at [33, 78] on span "Client Profile" at bounding box center [63, 75] width 113 height 9
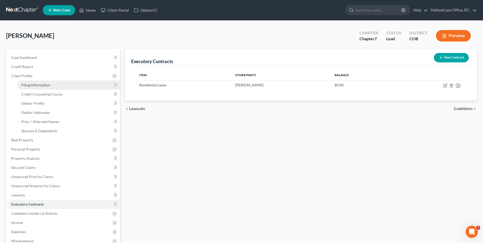
click at [38, 86] on span "Filing Information" at bounding box center [35, 85] width 29 height 4
select select "1"
select select "0"
select select "11"
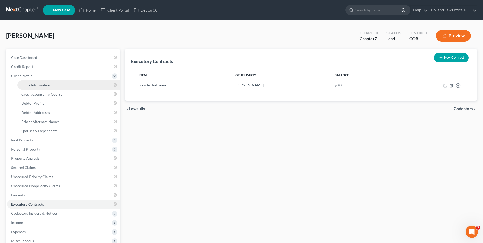
select select "0"
select select "5"
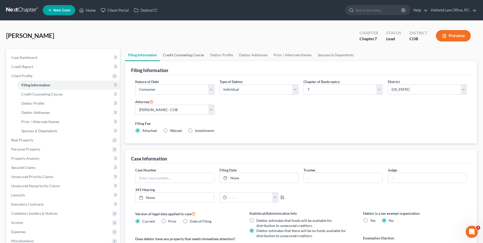
click at [167, 52] on link "Credit Counseling Course" at bounding box center [183, 55] width 47 height 12
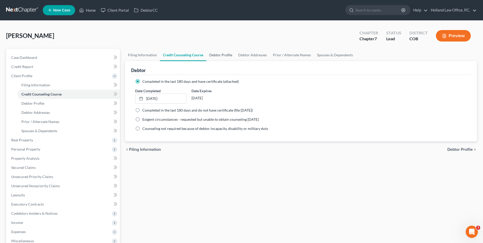
click at [225, 55] on link "Debtor Profile" at bounding box center [220, 55] width 29 height 12
select select "3"
select select "0"
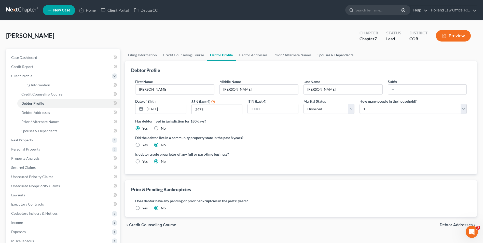
click at [323, 55] on link "Spouses & Dependents" at bounding box center [336, 55] width 42 height 12
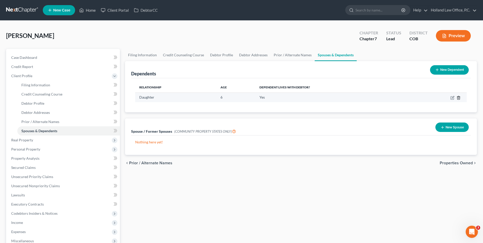
click at [458, 96] on icon "button" at bounding box center [459, 98] width 4 height 4
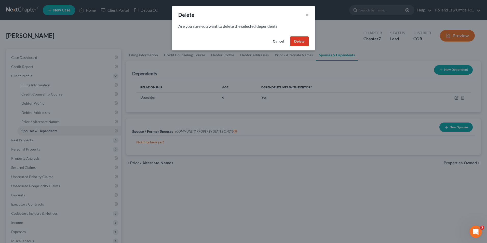
click at [296, 43] on button "Delete" at bounding box center [299, 41] width 19 height 10
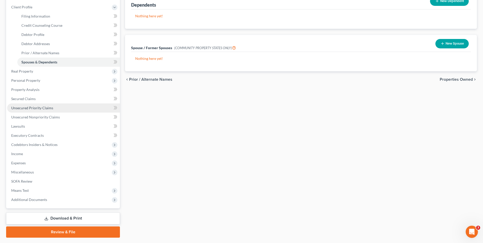
scroll to position [76, 0]
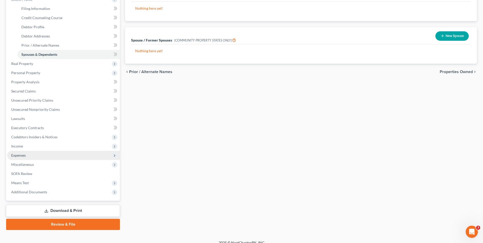
click at [31, 156] on span "Expenses" at bounding box center [63, 155] width 113 height 9
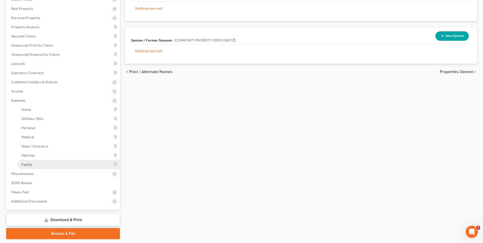
click at [33, 163] on link "Family" at bounding box center [68, 164] width 103 height 9
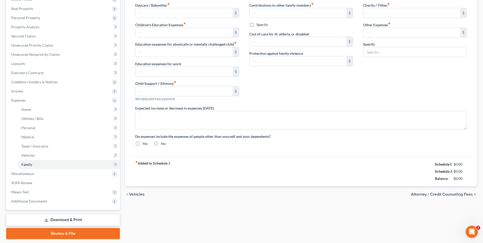
type input "0.00"
type input "433.98"
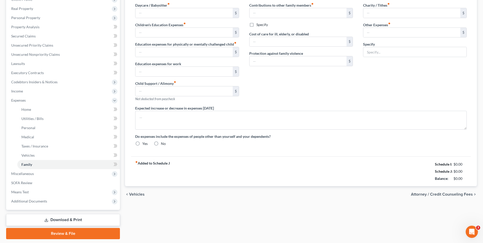
type input "0.00"
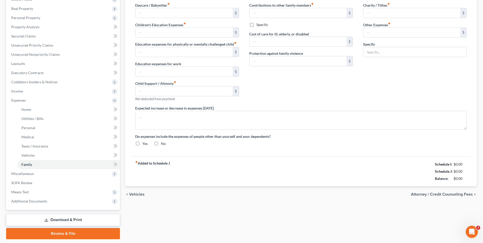
radio input "true"
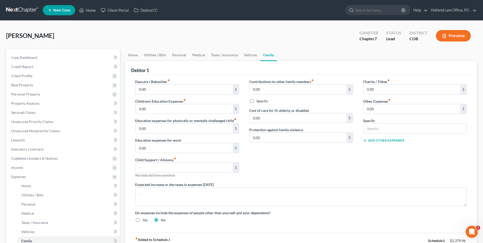
click at [268, 172] on div "Contributions to other family members fiber_manual_record 0.00 $ Specify Cost o…" at bounding box center [301, 130] width 114 height 103
click at [148, 166] on input "text" at bounding box center [184, 168] width 97 height 10
type input "0.00"
click at [273, 151] on div "Contributions to other family members fiber_manual_record 0.00 $ Specify Cost o…" at bounding box center [301, 130] width 114 height 103
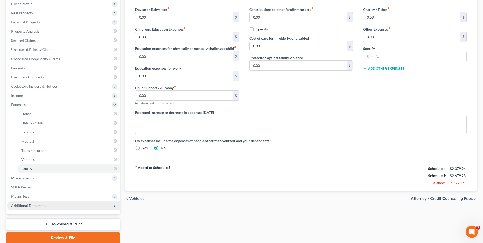
scroll to position [76, 0]
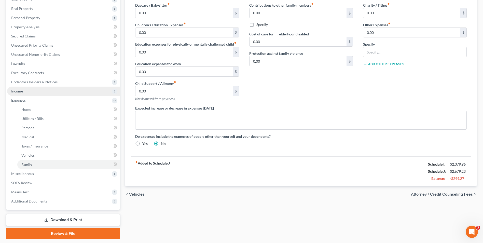
click at [26, 90] on span "Income" at bounding box center [63, 91] width 113 height 9
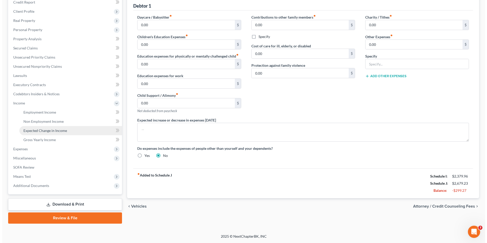
scroll to position [64, 0]
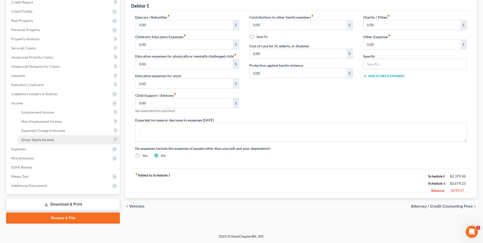
click at [39, 140] on span "Gross Yearly Income" at bounding box center [37, 140] width 32 height 4
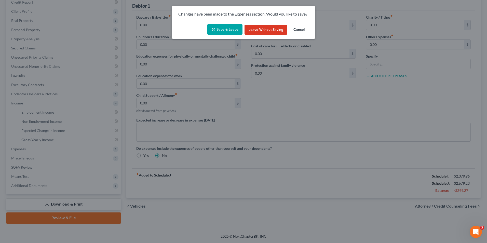
click at [218, 28] on button "Save & Leave" at bounding box center [224, 29] width 35 height 11
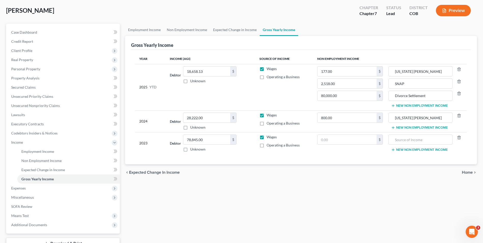
scroll to position [25, 0]
click at [210, 137] on input "78,845.00" at bounding box center [206, 140] width 47 height 10
type input "0.00"
drag, startPoint x: 263, startPoint y: 188, endPoint x: 270, endPoint y: 178, distance: 12.3
click at [263, 189] on div "Employment Income Non Employment Income Expected Change in Income Gross Yearly …" at bounding box center [301, 142] width 357 height 239
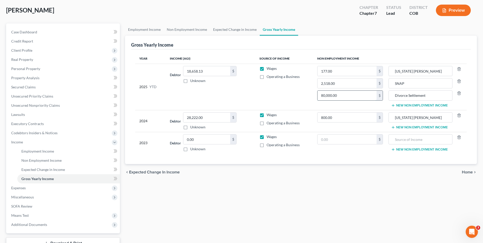
click at [340, 95] on input "80,000.00" at bounding box center [347, 96] width 59 height 10
type input "75,072.96"
click at [267, 49] on div "Gross Yearly Income" at bounding box center [301, 43] width 340 height 14
click at [247, 32] on link "Expected Change in Income" at bounding box center [235, 29] width 50 height 12
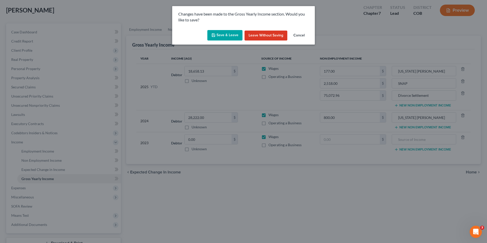
click at [228, 38] on button "Save & Leave" at bounding box center [224, 35] width 35 height 11
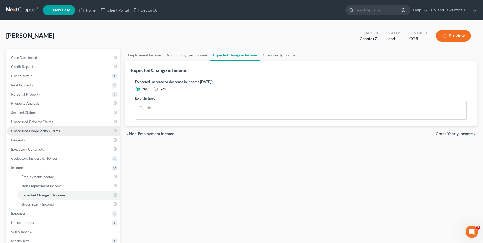
click at [39, 133] on link "Unsecured Nonpriority Claims" at bounding box center [63, 130] width 113 height 9
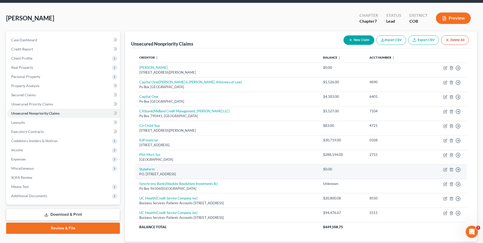
scroll to position [25, 0]
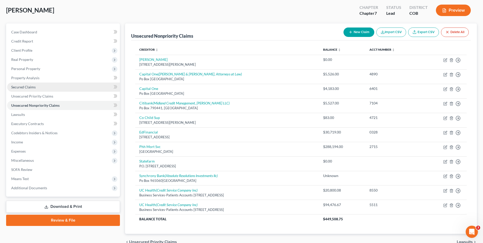
click at [27, 84] on link "Secured Claims" at bounding box center [63, 87] width 113 height 9
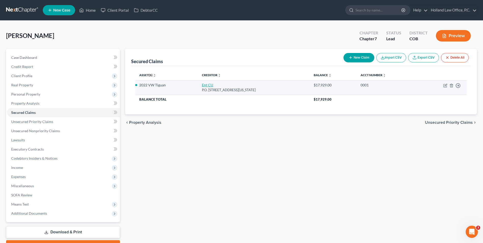
click at [204, 86] on link "Ent CU" at bounding box center [207, 85] width 11 height 4
select select "5"
select select "0"
select select "2"
select select "0"
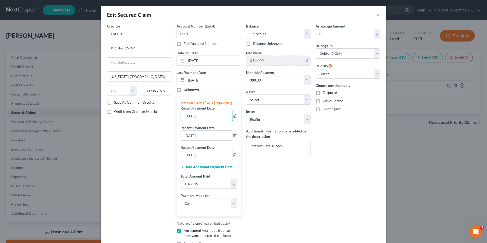
drag, startPoint x: 203, startPoint y: 121, endPoint x: 162, endPoint y: 120, distance: 41.0
click at [162, 120] on div "Creditor * Ent CU P.O. Box 16769 [US_STATE][GEOGRAPHIC_DATA] [US_STATE] AK AR A…" at bounding box center [243, 144] width 278 height 243
type input "[DATE]"
click at [236, 141] on div "Additional dates [DATE] before filing Recent Payment Date [DATE] Recent Payment…" at bounding box center [209, 156] width 64 height 120
click at [235, 138] on icon "button" at bounding box center [235, 135] width 4 height 4
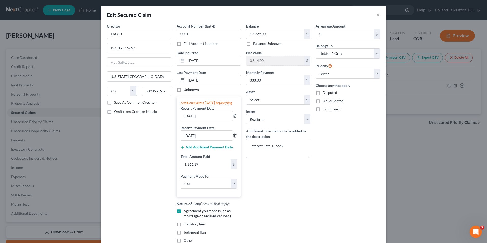
click at [234, 138] on icon "button" at bounding box center [235, 135] width 4 height 4
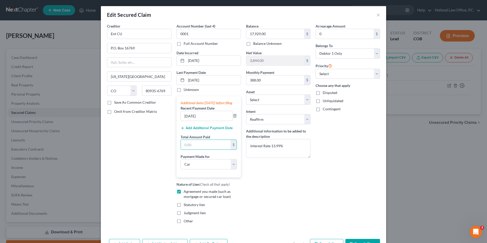
click at [206, 130] on button "Add Additional Payment Date" at bounding box center [207, 128] width 52 height 4
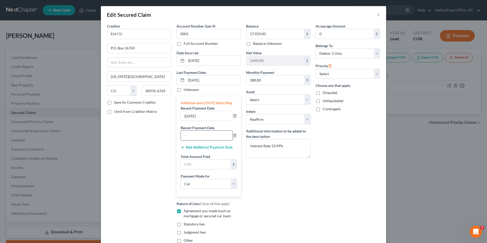
click at [194, 140] on input "text" at bounding box center [207, 136] width 52 height 10
type input "[DATE]"
click at [194, 150] on button "Add Additional Payment Date" at bounding box center [207, 147] width 52 height 4
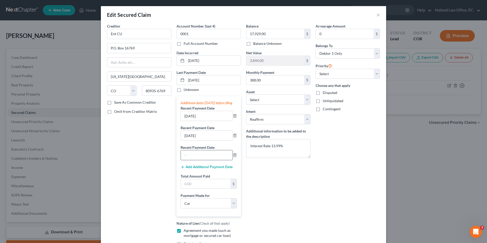
drag, startPoint x: 191, startPoint y: 162, endPoint x: 187, endPoint y: 162, distance: 4.1
click at [190, 160] on input "text" at bounding box center [207, 155] width 52 height 10
type input "[DATE]"
click at [202, 189] on input "text" at bounding box center [206, 184] width 50 height 10
type input "1,166.19"
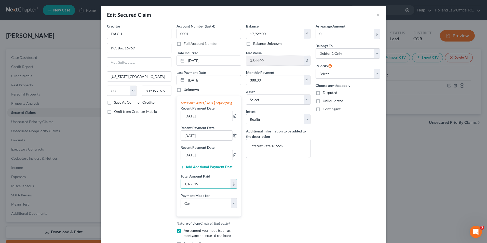
click at [297, 197] on div "Balance 17,929.00 $ Balance Unknown Balance Undetermined 17,929.00 $ Balance Un…" at bounding box center [279, 144] width 70 height 243
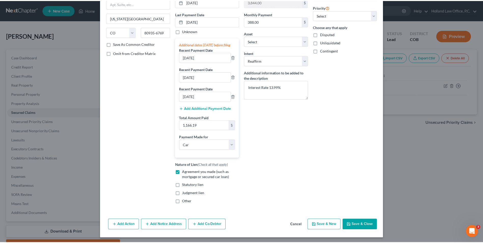
scroll to position [65, 0]
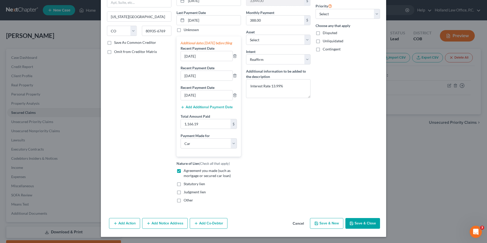
click at [364, 222] on button "Save & Close" at bounding box center [362, 223] width 35 height 11
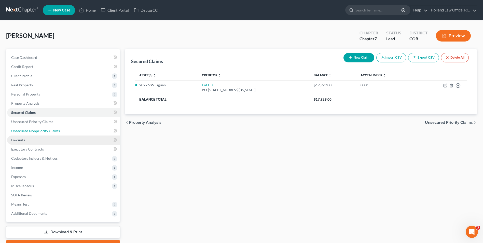
drag, startPoint x: 38, startPoint y: 131, endPoint x: 101, endPoint y: 138, distance: 63.4
click at [38, 131] on span "Unsecured Nonpriority Claims" at bounding box center [35, 131] width 49 height 4
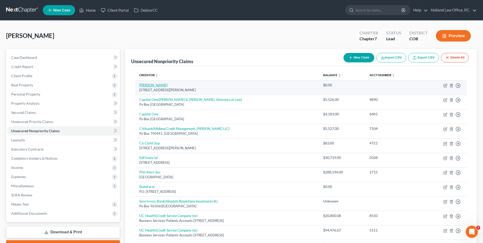
click at [157, 86] on link "[PERSON_NAME]" at bounding box center [153, 85] width 28 height 4
select select "5"
select select "14"
select select "0"
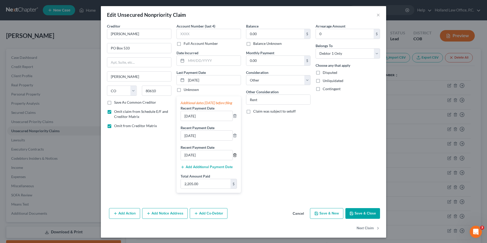
click at [233, 154] on polyline "button" at bounding box center [234, 154] width 3 height 0
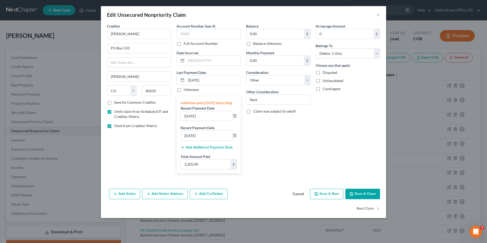
click at [218, 150] on button "Add Additional Payment Date" at bounding box center [207, 147] width 52 height 4
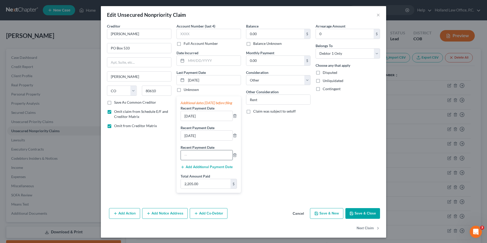
click at [189, 160] on input "text" at bounding box center [207, 155] width 52 height 10
type input "[DATE]"
click at [363, 215] on button "Save & Close" at bounding box center [362, 213] width 35 height 11
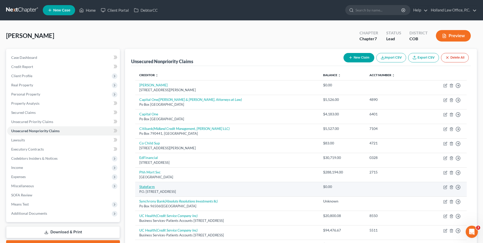
click at [150, 188] on link "Statefarm" at bounding box center [147, 186] width 16 height 4
select select "10"
select select "14"
select select "0"
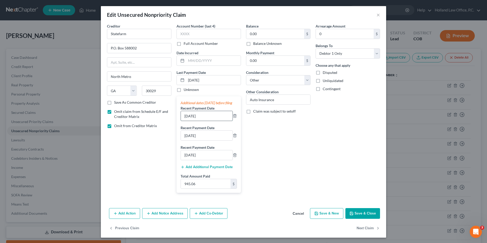
drag, startPoint x: 205, startPoint y: 123, endPoint x: 219, endPoint y: 122, distance: 13.8
click at [205, 121] on input "[DATE]" at bounding box center [207, 116] width 52 height 10
drag, startPoint x: 197, startPoint y: 121, endPoint x: 168, endPoint y: 119, distance: 29.1
click at [168, 119] on div "Creditor * Statefarm P.O. Box 588002 [GEOGRAPHIC_DATA] [US_STATE] AK AR AZ CA C…" at bounding box center [243, 109] width 278 height 173
type input "[DATE]"
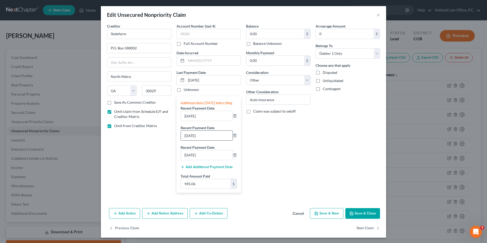
click at [201, 140] on input "[DATE]" at bounding box center [207, 136] width 52 height 10
click at [188, 140] on input "[DATE]" at bounding box center [207, 136] width 52 height 10
type input "[DATE]"
drag, startPoint x: 186, startPoint y: 161, endPoint x: 177, endPoint y: 161, distance: 8.9
click at [177, 161] on div "Additional dates [DATE] before filing Recent Payment Date [DATE] Recent Payment…" at bounding box center [209, 144] width 64 height 97
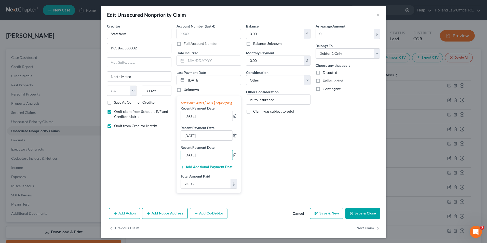
type input "[DATE]"
click at [201, 169] on button "Add Additional Payment Date" at bounding box center [207, 167] width 52 height 4
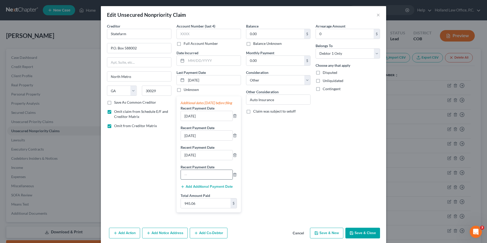
drag, startPoint x: 197, startPoint y: 178, endPoint x: 188, endPoint y: 178, distance: 8.9
click at [197, 178] on input "text" at bounding box center [207, 175] width 52 height 10
type input "[DATE]"
click at [198, 189] on button "Add Additional Payment Date" at bounding box center [207, 187] width 52 height 4
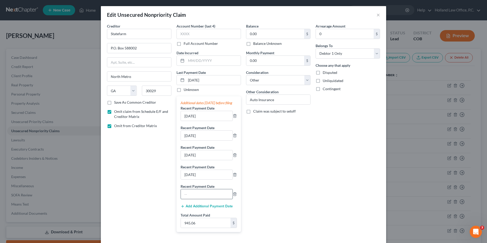
drag, startPoint x: 192, startPoint y: 200, endPoint x: 187, endPoint y: 196, distance: 6.2
click at [192, 199] on input "text" at bounding box center [207, 194] width 52 height 10
type input "[DATE]"
click at [202, 228] on input "945.06" at bounding box center [206, 223] width 50 height 10
click at [196, 228] on input "945.06" at bounding box center [206, 223] width 50 height 10
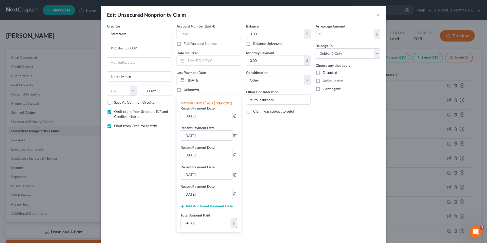
drag, startPoint x: 201, startPoint y: 229, endPoint x: 177, endPoint y: 233, distance: 24.6
click at [177, 232] on div "Additional dates [DATE] before filing Recent Payment Date [DATE] Recent Payment…" at bounding box center [209, 164] width 64 height 136
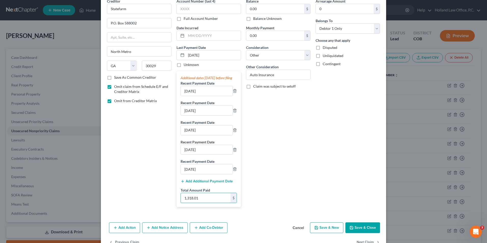
scroll to position [45, 0]
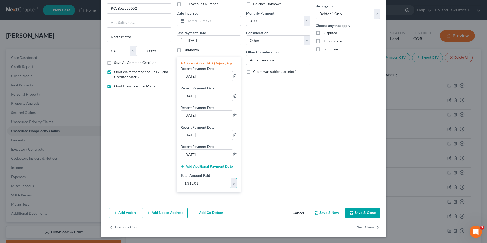
type input "1,318.01"
click at [353, 212] on button "Save & Close" at bounding box center [362, 213] width 35 height 11
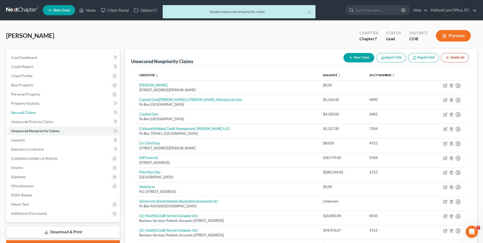
drag, startPoint x: 28, startPoint y: 111, endPoint x: 138, endPoint y: 65, distance: 119.0
click at [28, 111] on span "Secured Claims" at bounding box center [23, 112] width 24 height 4
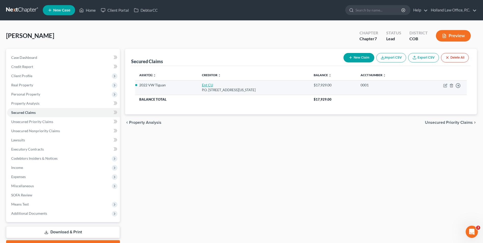
click at [202, 83] on link "Ent CU" at bounding box center [207, 85] width 11 height 4
select select "5"
select select "0"
select select "2"
select select "0"
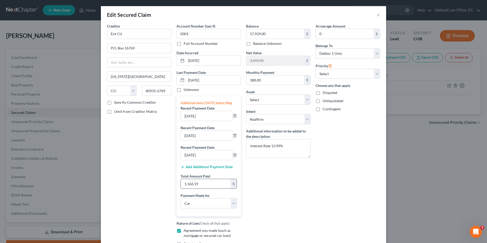
click at [202, 189] on input "1,166.19" at bounding box center [206, 184] width 50 height 10
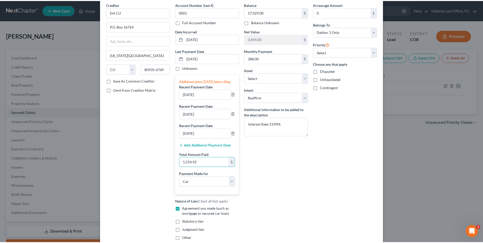
scroll to position [65, 0]
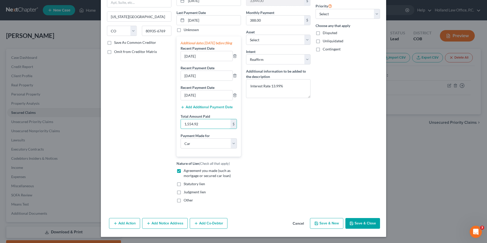
type input "1,554.92"
click at [373, 221] on button "Save & Close" at bounding box center [362, 223] width 35 height 11
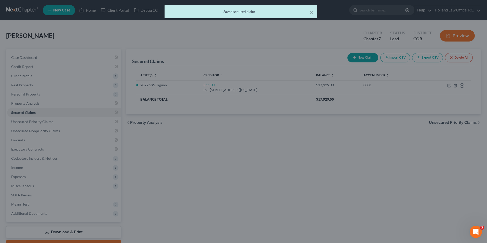
select select "14"
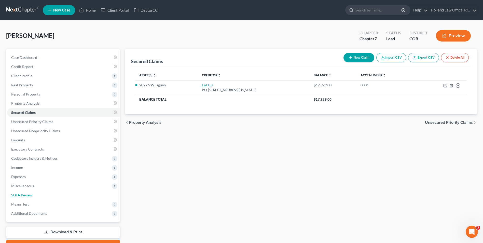
drag, startPoint x: 20, startPoint y: 195, endPoint x: 173, endPoint y: 136, distance: 163.7
click at [20, 195] on span "SOFA Review" at bounding box center [21, 195] width 21 height 4
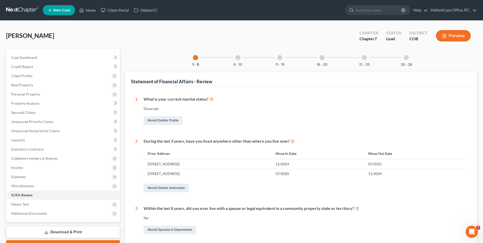
click at [365, 58] on div at bounding box center [364, 57] width 5 height 5
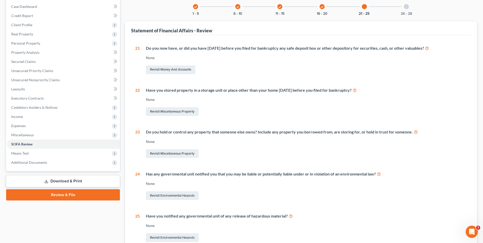
click at [405, 6] on div at bounding box center [406, 6] width 5 height 5
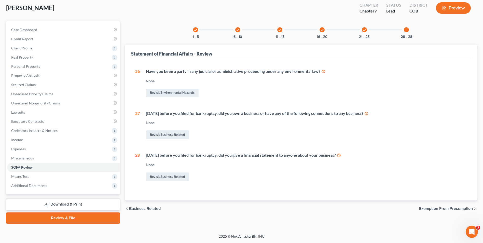
scroll to position [28, 0]
click at [154, 135] on link "Revisit Business Related" at bounding box center [167, 134] width 43 height 9
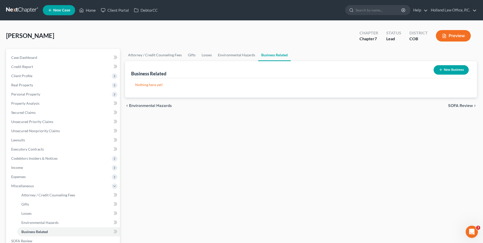
click at [448, 68] on button "New Business" at bounding box center [451, 69] width 35 height 9
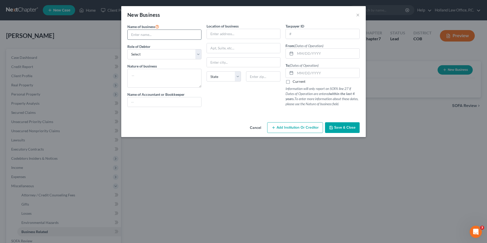
click at [141, 32] on input "text" at bounding box center [165, 35] width 74 height 10
click at [194, 24] on div "Name of business * Happening" at bounding box center [164, 31] width 74 height 16
click at [169, 34] on input "Happening" at bounding box center [165, 35] width 74 height 10
type input "Happenings, Sale and Distribution, LTD"
click at [153, 55] on select "Select A member of a limited liability company (LLC) or limited liability partn…" at bounding box center [164, 54] width 74 height 10
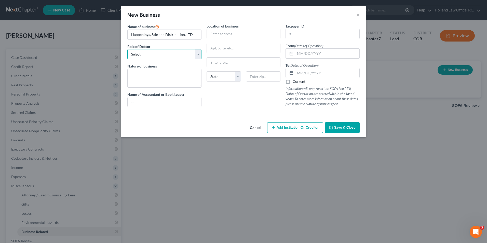
select select "member"
click at [127, 49] on select "Select A member of a limited liability company (LLC) or limited liability partn…" at bounding box center [164, 54] width 74 height 10
click at [322, 70] on input "text" at bounding box center [327, 73] width 64 height 10
type input "[DATE]"
click at [162, 75] on textarea at bounding box center [164, 78] width 74 height 19
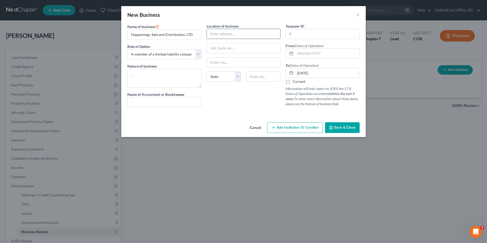
click at [241, 34] on input "text" at bounding box center [244, 34] width 74 height 10
type input "[STREET_ADDRESS]"
drag, startPoint x: 260, startPoint y: 73, endPoint x: 266, endPoint y: 79, distance: 9.4
click at [260, 73] on input "text" at bounding box center [263, 76] width 34 height 10
type input "80634"
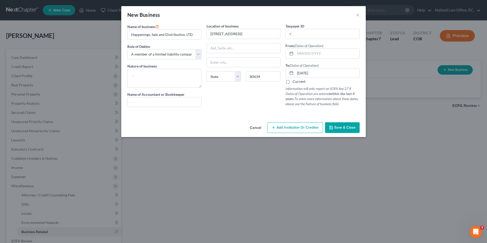
click at [208, 108] on div "Location of business [STREET_ADDRESS][GEOGRAPHIC_DATA][US_STATE] AZ CA CO [GEOG…" at bounding box center [243, 67] width 79 height 88
type input "Greeley"
select select "5"
click at [299, 82] on label "Current" at bounding box center [299, 81] width 13 height 5
click at [298, 82] on input "Current" at bounding box center [296, 80] width 3 height 3
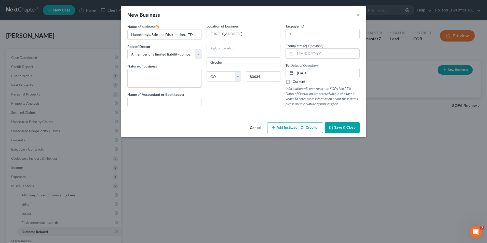
checkbox input "true"
click at [342, 127] on span "Save & Close" at bounding box center [344, 127] width 21 height 4
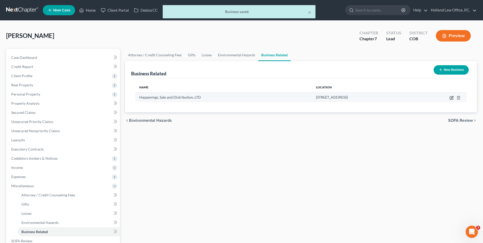
click at [453, 97] on icon "button" at bounding box center [452, 98] width 4 height 4
select select "member"
select select "5"
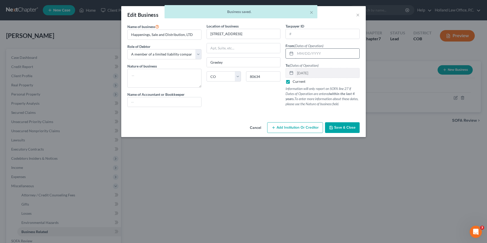
click at [316, 57] on input "text" at bounding box center [327, 54] width 64 height 10
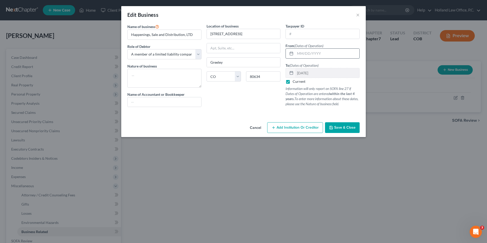
click at [301, 55] on input "text" at bounding box center [327, 54] width 64 height 10
type input "[DATE]"
drag, startPoint x: 332, startPoint y: 127, endPoint x: 342, endPoint y: 109, distance: 20.9
click at [332, 127] on icon "button" at bounding box center [331, 128] width 4 height 4
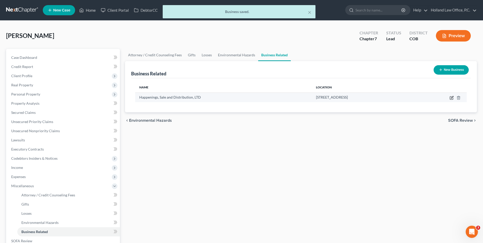
click at [453, 97] on icon "button" at bounding box center [452, 98] width 4 height 4
select select "member"
select select "5"
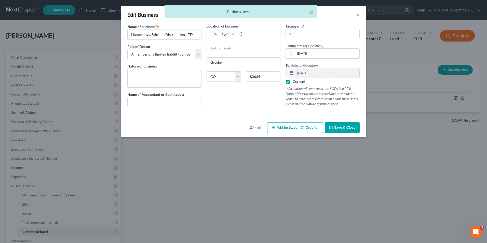
drag, startPoint x: 290, startPoint y: 82, endPoint x: 311, endPoint y: 80, distance: 20.9
click at [293, 82] on label "Current" at bounding box center [299, 81] width 13 height 5
click at [295, 82] on input "Current" at bounding box center [296, 80] width 3 height 3
checkbox input "false"
drag, startPoint x: 319, startPoint y: 73, endPoint x: 278, endPoint y: 70, distance: 41.9
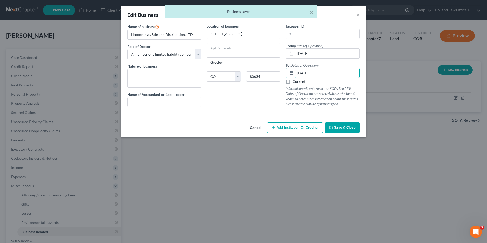
click at [278, 70] on div "Name of business * Happenings, Sale and Distribution, LTD Role of Debtor * Sele…" at bounding box center [243, 69] width 237 height 92
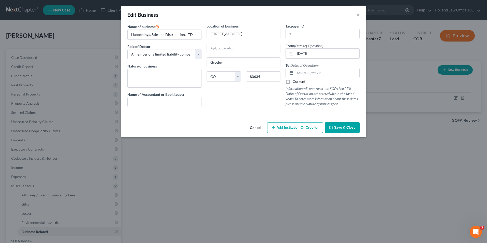
click at [293, 81] on label "Current" at bounding box center [299, 81] width 13 height 5
click at [295, 81] on input "Current" at bounding box center [296, 80] width 3 height 3
checkbox input "true"
click at [343, 129] on span "Save & Close" at bounding box center [344, 127] width 21 height 4
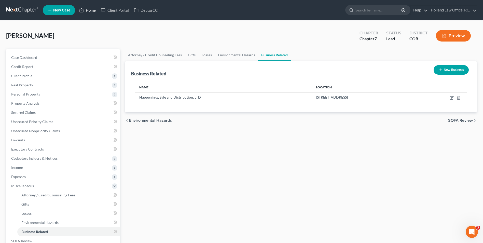
drag, startPoint x: 86, startPoint y: 8, endPoint x: 170, endPoint y: 14, distance: 84.0
click at [87, 8] on link "Home" at bounding box center [88, 10] width 22 height 9
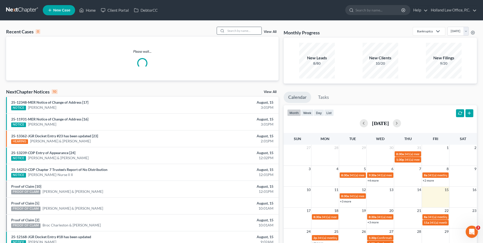
click at [249, 29] on input "search" at bounding box center [244, 30] width 36 height 7
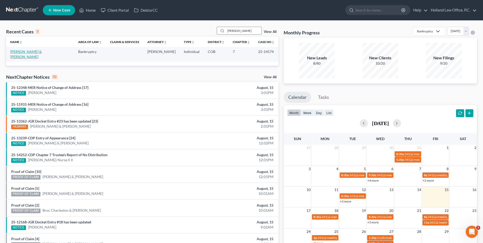
type input "[PERSON_NAME]"
click at [30, 51] on link "[PERSON_NAME] & [PERSON_NAME]" at bounding box center [26, 53] width 32 height 9
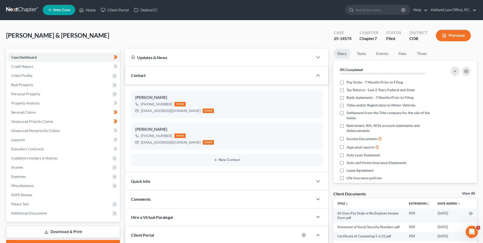
scroll to position [25, 0]
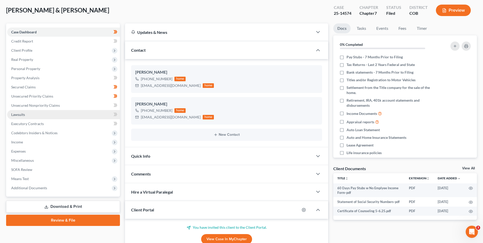
click at [34, 117] on link "Lawsuits" at bounding box center [63, 114] width 113 height 9
click at [34, 122] on span "Executory Contracts" at bounding box center [27, 124] width 33 height 4
click at [20, 125] on span "Executory Contracts" at bounding box center [27, 124] width 33 height 4
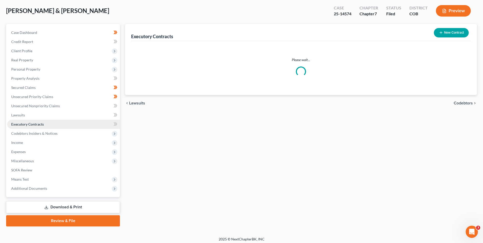
scroll to position [17, 0]
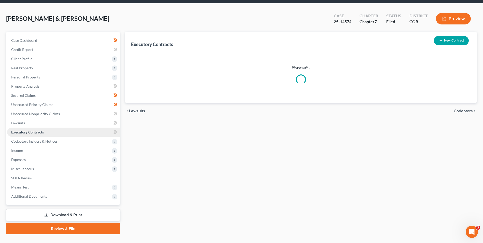
click at [36, 124] on ul "Case Dashboard Payments Invoices Payments Payments Credit Report Client Profile" at bounding box center [63, 118] width 113 height 165
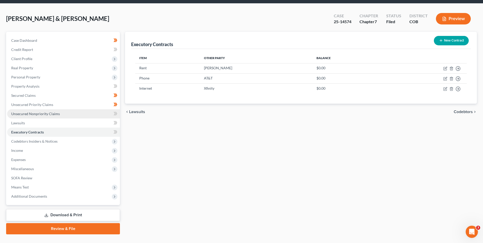
scroll to position [0, 0]
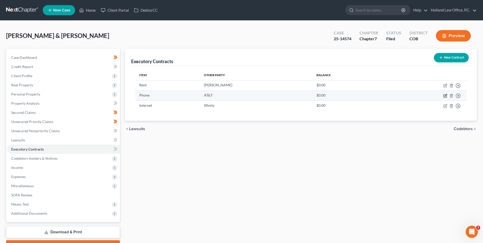
click at [446, 96] on icon "button" at bounding box center [446, 95] width 2 height 2
select select "3"
select select "10"
select select "2"
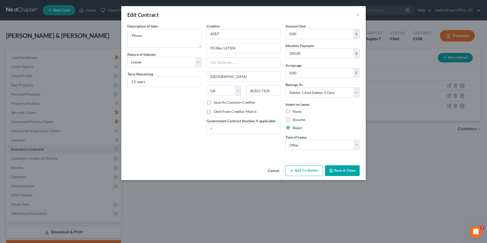
click at [339, 173] on button "Save & Close" at bounding box center [342, 170] width 35 height 11
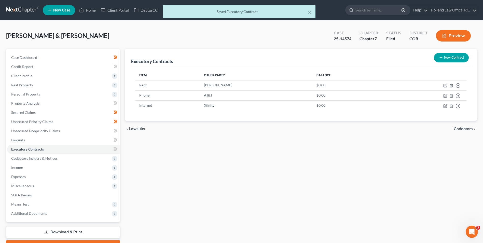
scroll to position [25, 0]
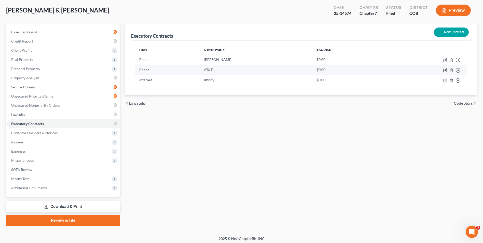
click at [446, 70] on icon "button" at bounding box center [446, 70] width 4 height 4
select select "3"
select select "10"
select select "2"
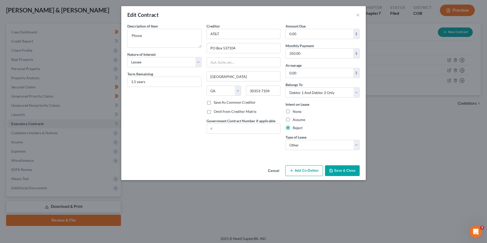
click at [336, 171] on button "Save & Close" at bounding box center [342, 170] width 35 height 11
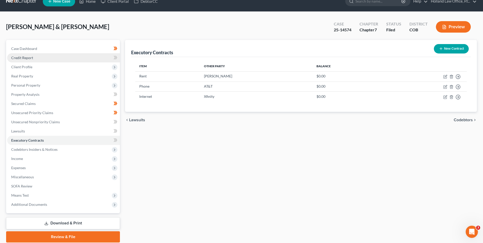
scroll to position [0, 0]
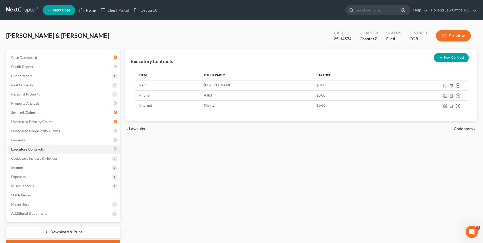
click at [88, 11] on link "Home" at bounding box center [88, 10] width 22 height 9
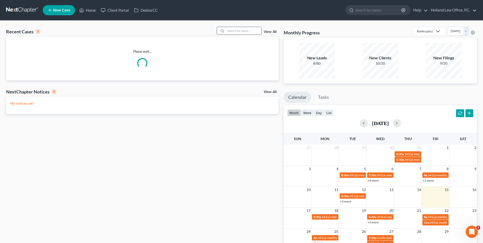
drag, startPoint x: 244, startPoint y: 32, endPoint x: 240, endPoint y: 32, distance: 4.4
click at [242, 32] on input "search" at bounding box center [244, 30] width 36 height 7
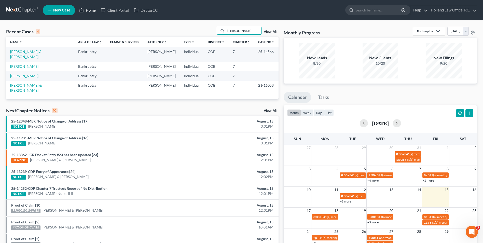
click at [88, 10] on link "Home" at bounding box center [88, 10] width 22 height 9
drag, startPoint x: 248, startPoint y: 27, endPoint x: 199, endPoint y: 26, distance: 49.4
click at [180, 26] on div "Recent Cases 4 [PERSON_NAME] View All Name unfold_more expand_more expand_less …" at bounding box center [241, 159] width 483 height 277
click at [244, 30] on input "[PERSON_NAME]" at bounding box center [244, 30] width 36 height 7
drag, startPoint x: 244, startPoint y: 30, endPoint x: 220, endPoint y: 26, distance: 24.3
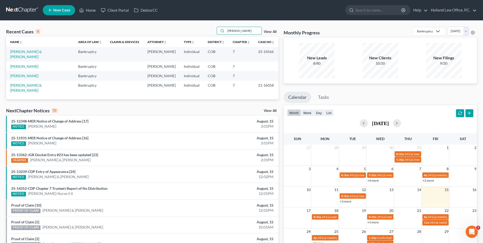
click at [220, 30] on div "[PERSON_NAME]" at bounding box center [239, 31] width 45 height 8
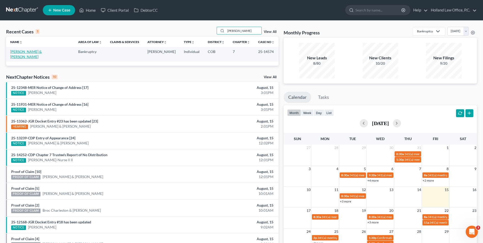
type input "[PERSON_NAME]"
click at [28, 51] on link "[PERSON_NAME] & [PERSON_NAME]" at bounding box center [26, 53] width 32 height 9
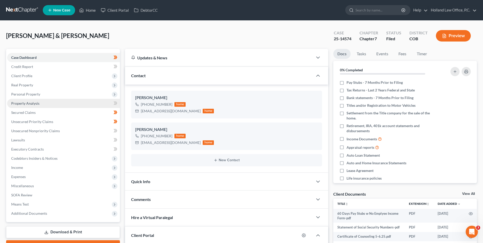
click at [35, 101] on span "Property Analysis" at bounding box center [25, 103] width 28 height 4
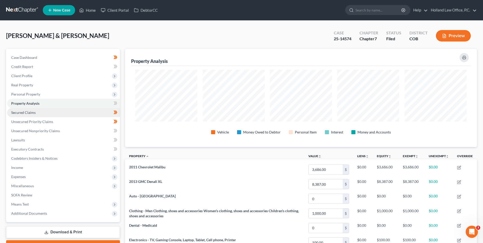
drag, startPoint x: 37, startPoint y: 96, endPoint x: 42, endPoint y: 113, distance: 18.1
click at [37, 96] on span "Personal Property" at bounding box center [25, 94] width 29 height 4
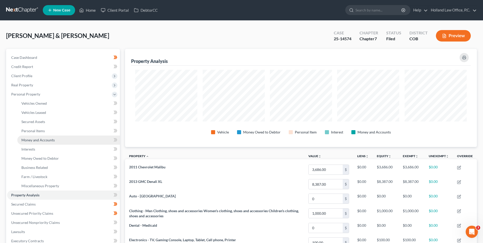
drag, startPoint x: 41, startPoint y: 144, endPoint x: 45, endPoint y: 143, distance: 4.3
click at [41, 144] on link "Money and Accounts" at bounding box center [68, 140] width 103 height 9
